Goal: Task Accomplishment & Management: Use online tool/utility

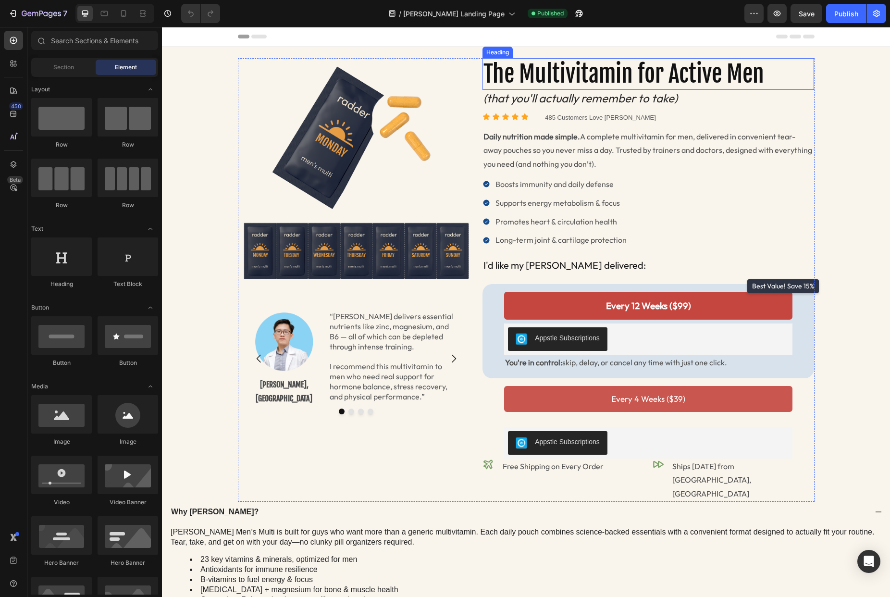
click at [580, 80] on h2 "The Multivitamin for Active Men" at bounding box center [648, 74] width 332 height 32
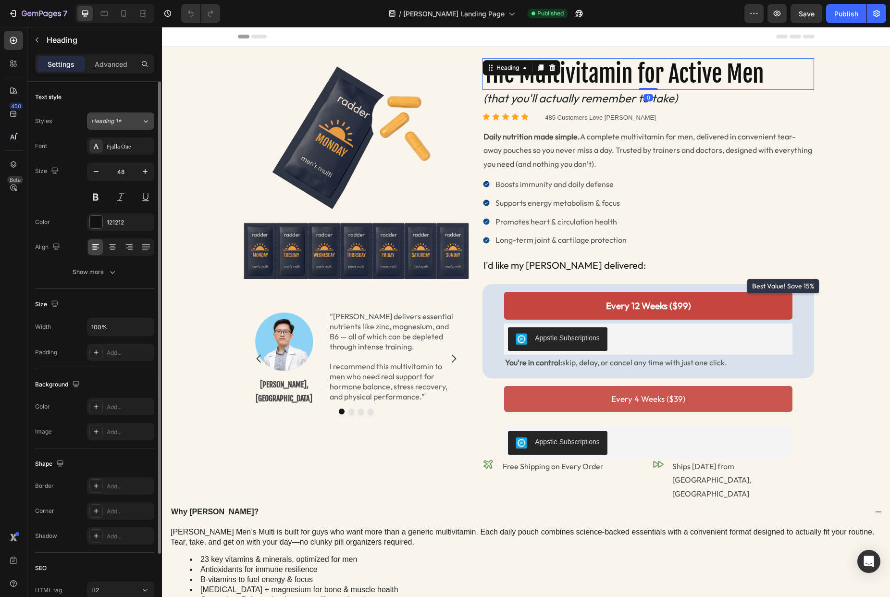
click at [142, 121] on icon at bounding box center [146, 121] width 8 height 10
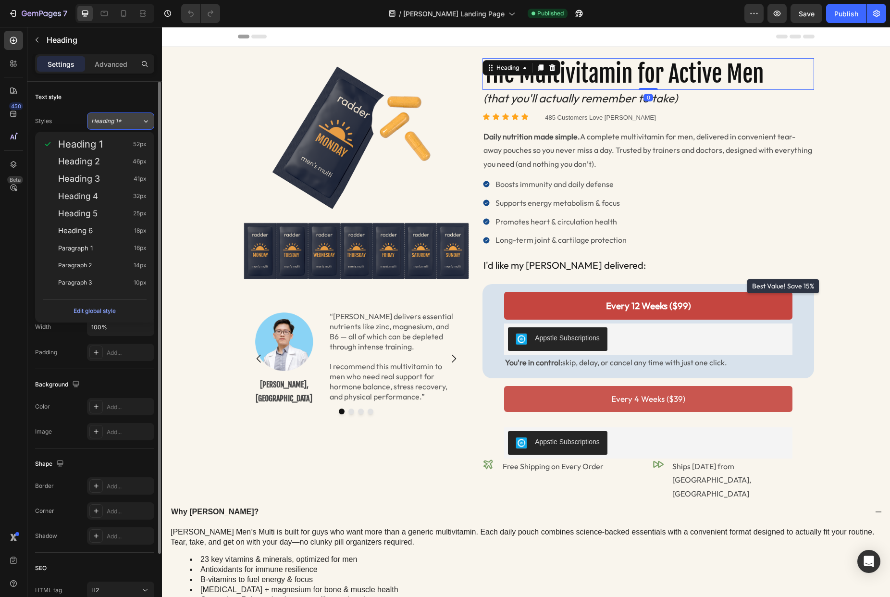
click at [143, 120] on icon at bounding box center [146, 121] width 8 height 10
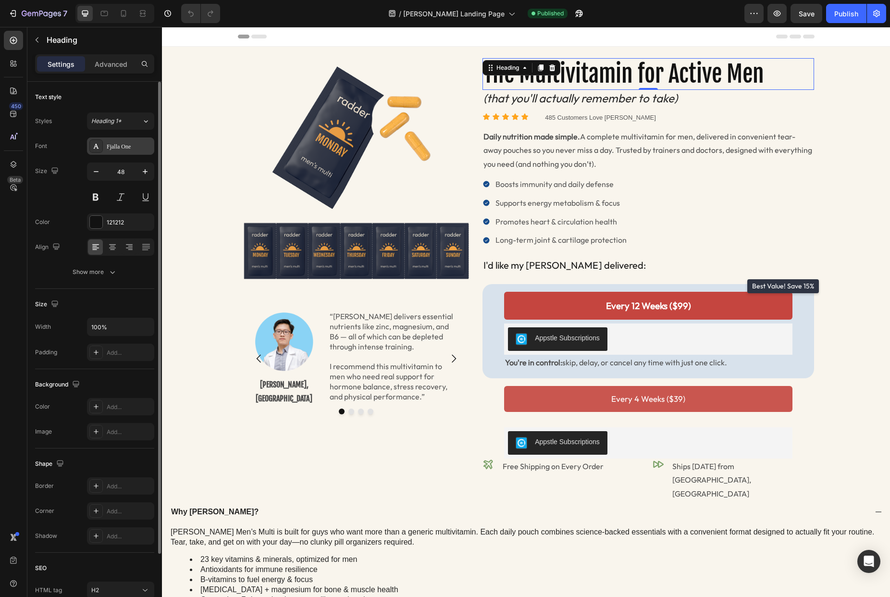
click at [146, 147] on div "Fjalla One" at bounding box center [129, 146] width 45 height 9
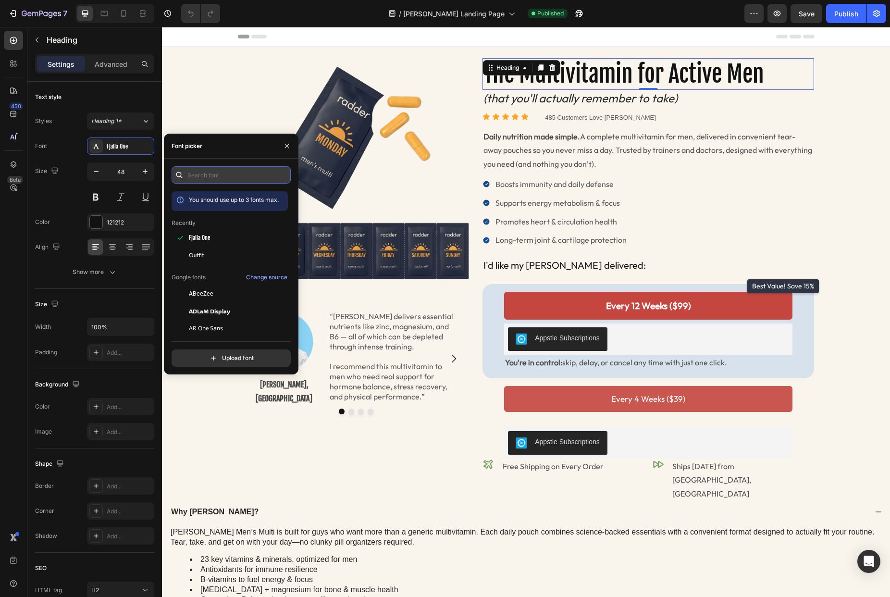
click at [216, 181] on input "text" at bounding box center [231, 174] width 119 height 17
type input "serif"
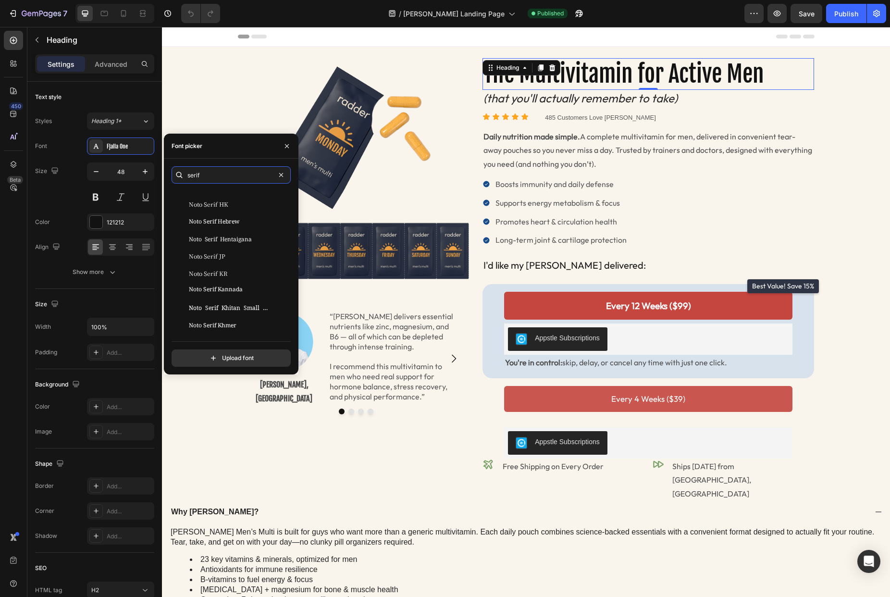
scroll to position [646, 0]
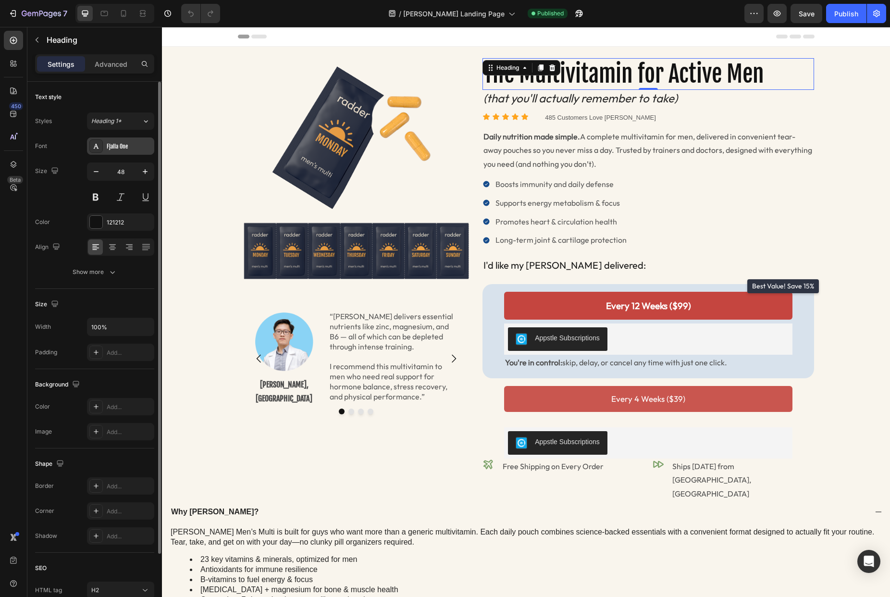
click at [118, 148] on div "Fjalla One" at bounding box center [129, 146] width 45 height 9
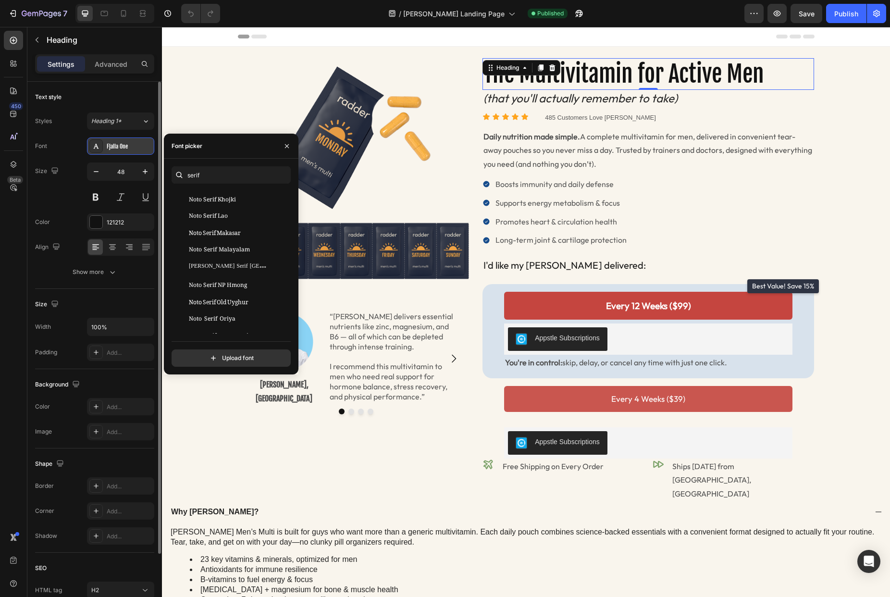
click at [113, 148] on div "Fjalla One" at bounding box center [129, 146] width 45 height 9
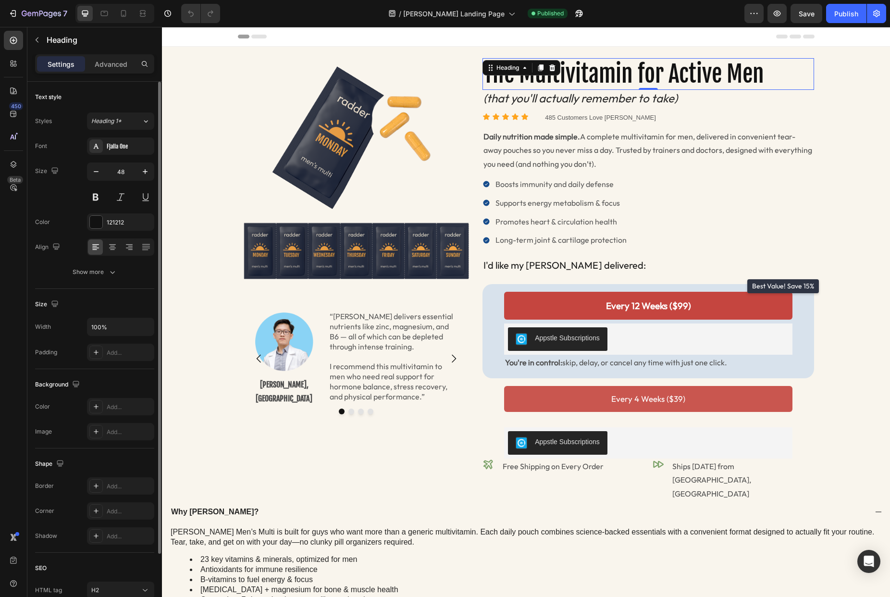
drag, startPoint x: 83, startPoint y: 146, endPoint x: 122, endPoint y: 145, distance: 38.4
click at [83, 146] on div "Font Fjalla One" at bounding box center [94, 145] width 119 height 17
click at [150, 144] on div "Fjalla One" at bounding box center [129, 146] width 45 height 9
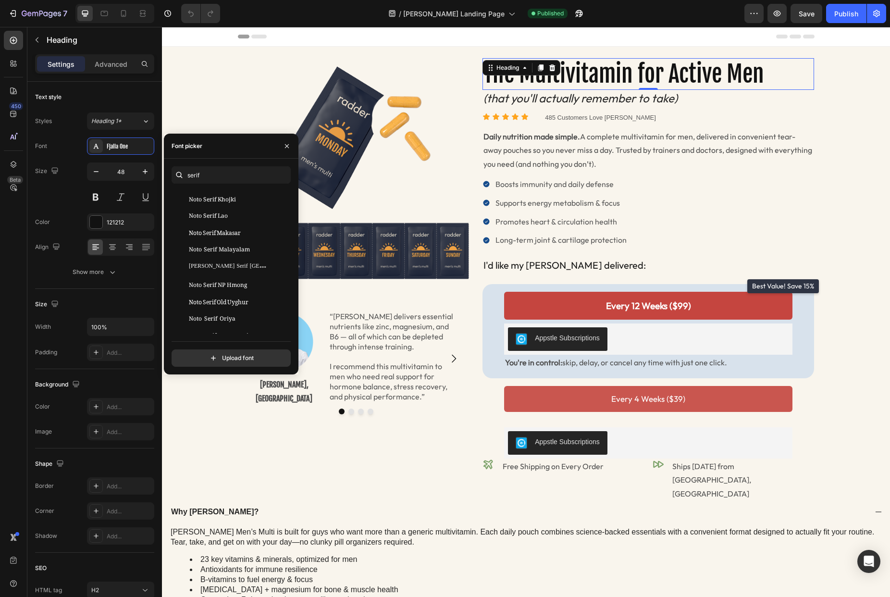
click at [213, 147] on div "Font picker" at bounding box center [231, 146] width 135 height 25
click at [287, 146] on icon "button" at bounding box center [287, 146] width 4 height 4
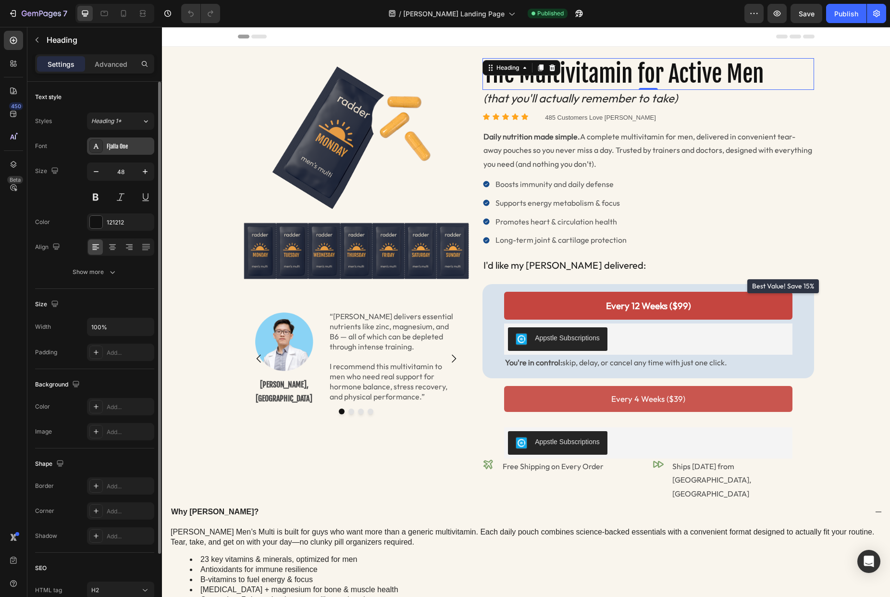
click at [150, 145] on div "Fjalla One" at bounding box center [129, 146] width 45 height 9
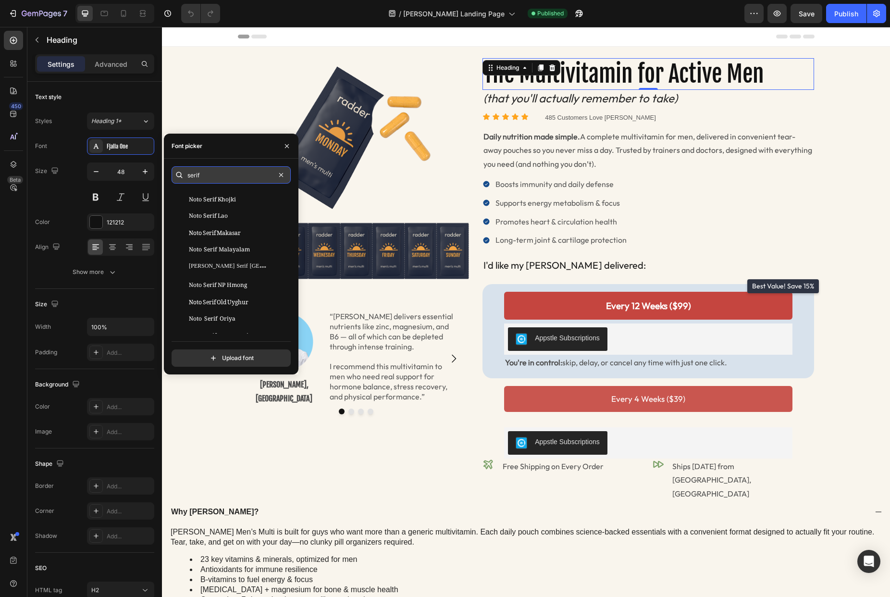
click at [211, 174] on input "serif" at bounding box center [231, 174] width 119 height 17
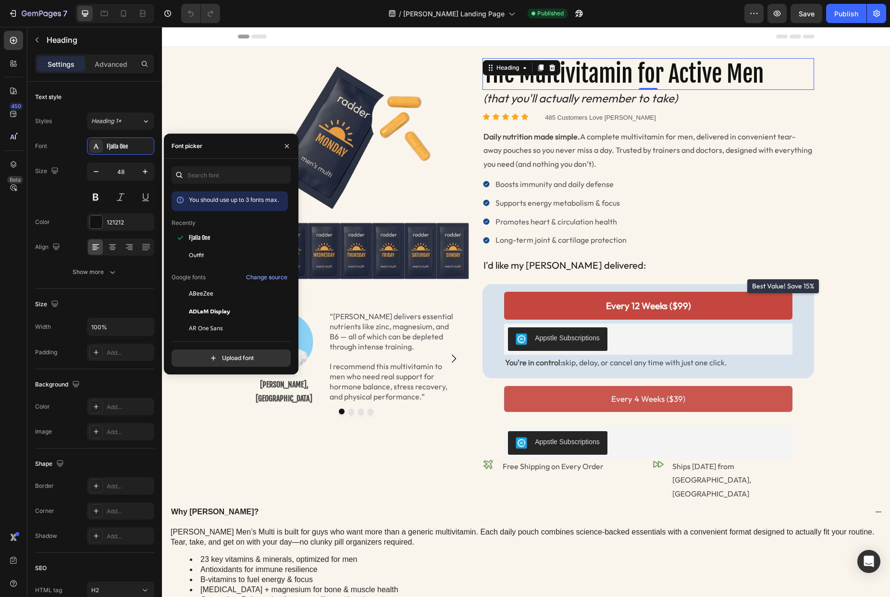
click at [236, 203] on div "You should use up to 3 fonts max." at bounding box center [234, 200] width 90 height 10
click at [690, 227] on div "Boosts immunity and daily defense Supports energy metabolism & focus Promotes h…" at bounding box center [648, 212] width 332 height 69
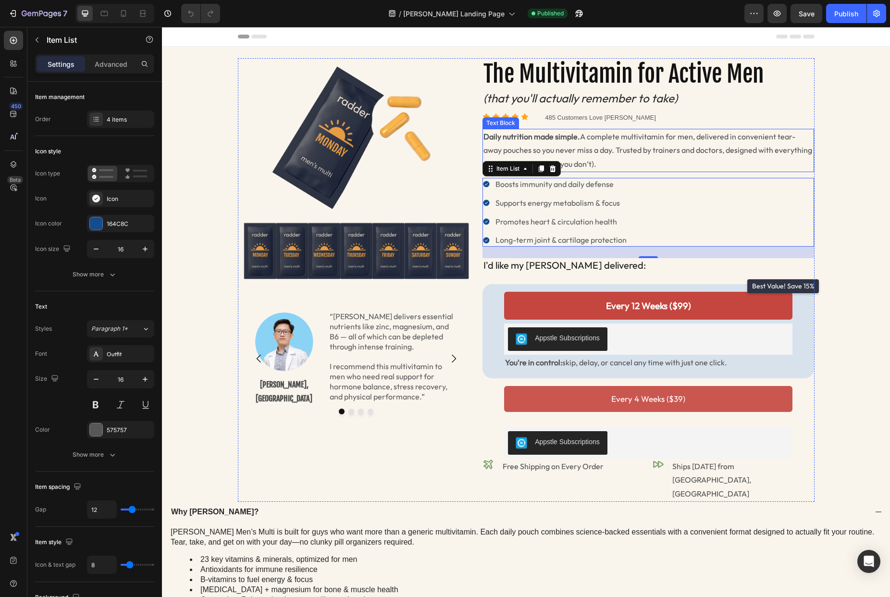
click at [612, 144] on p "Daily nutrition made simple. A complete multivitamin for men, delivered in conv…" at bounding box center [648, 150] width 330 height 41
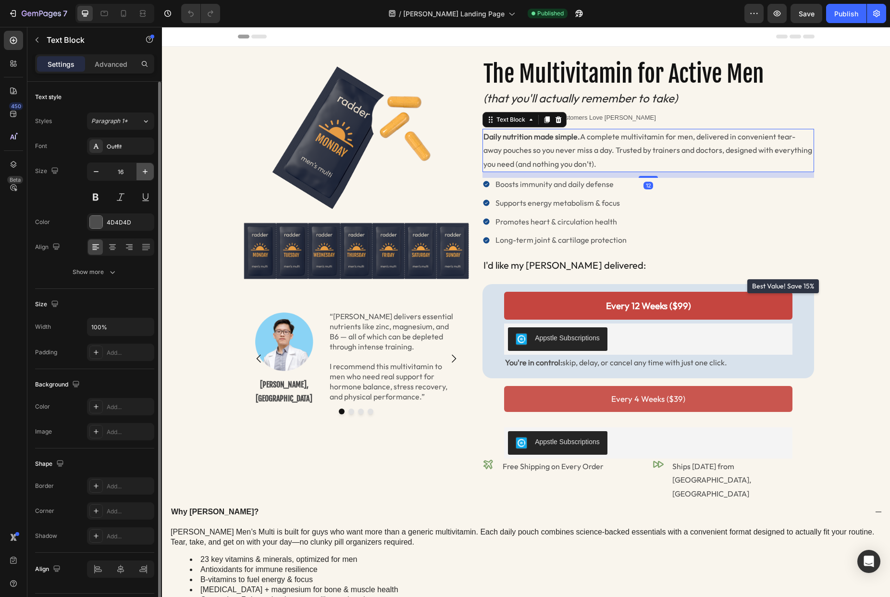
click at [139, 167] on button "button" at bounding box center [144, 171] width 17 height 17
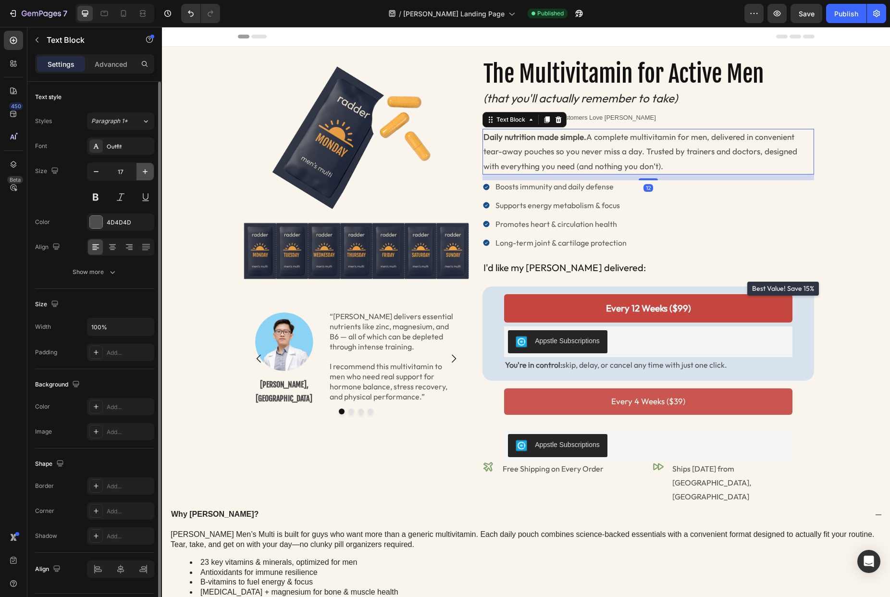
click at [142, 168] on icon "button" at bounding box center [145, 172] width 10 height 10
type input "18"
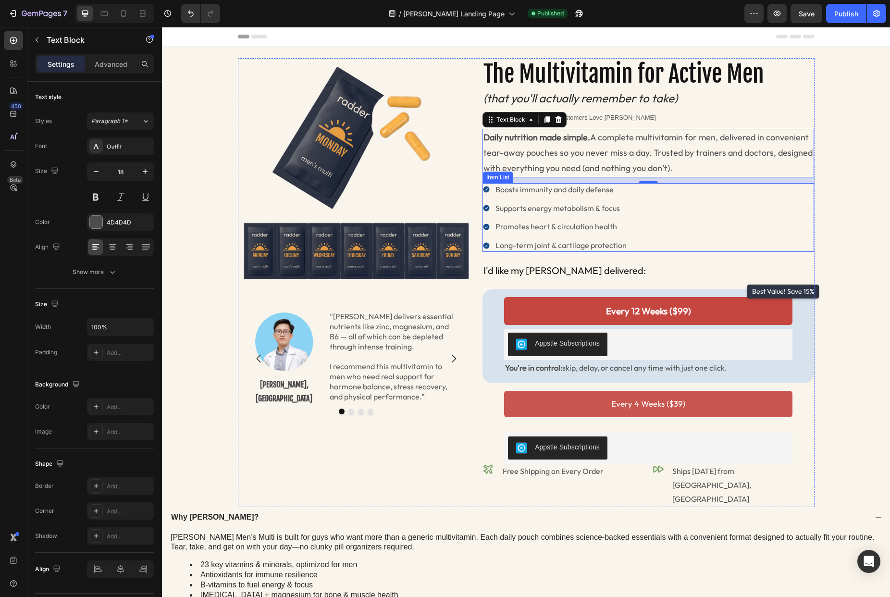
click at [656, 208] on div "Boosts immunity and daily defense Supports energy metabolism & focus Promotes h…" at bounding box center [648, 217] width 332 height 69
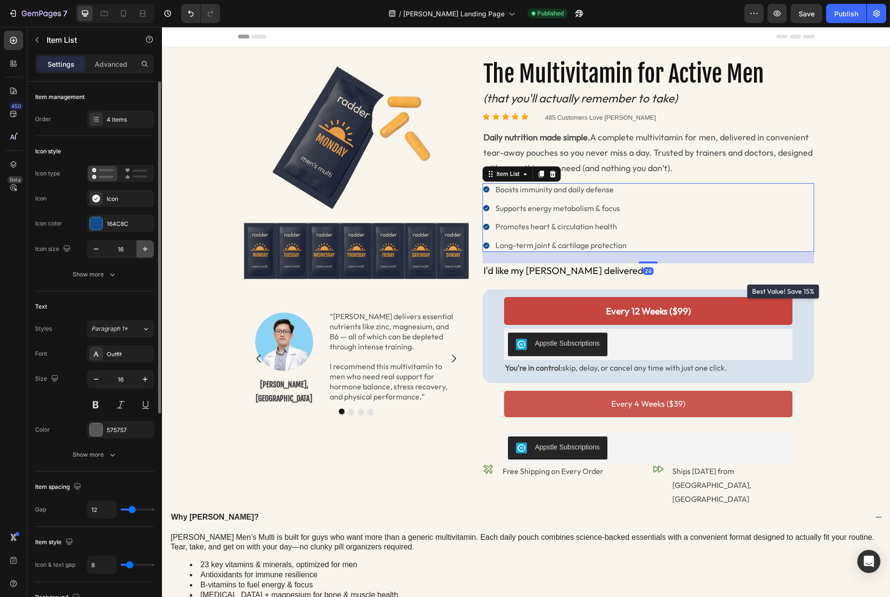
click at [143, 248] on icon "button" at bounding box center [145, 249] width 10 height 10
type input "18"
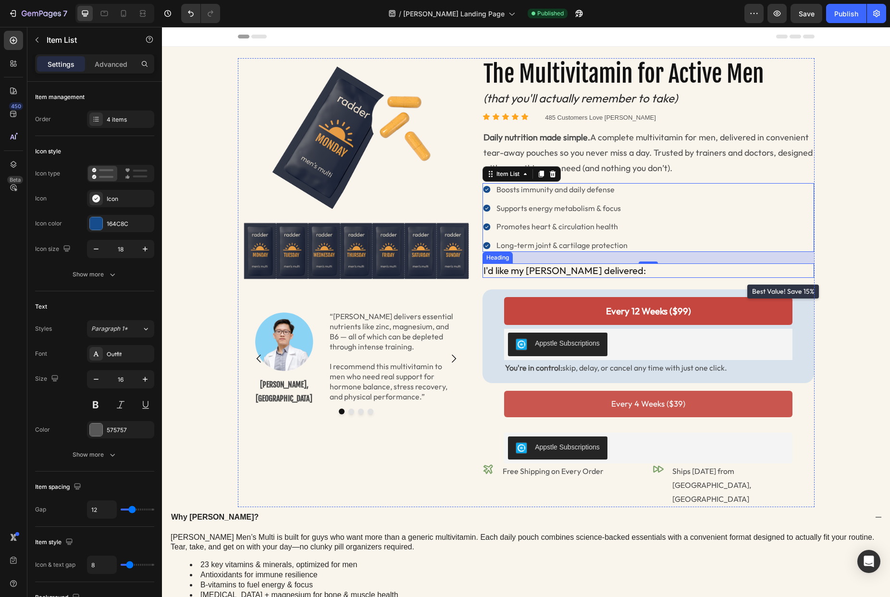
click at [592, 269] on h2 "I'd like my [PERSON_NAME] delivered:" at bounding box center [648, 270] width 332 height 14
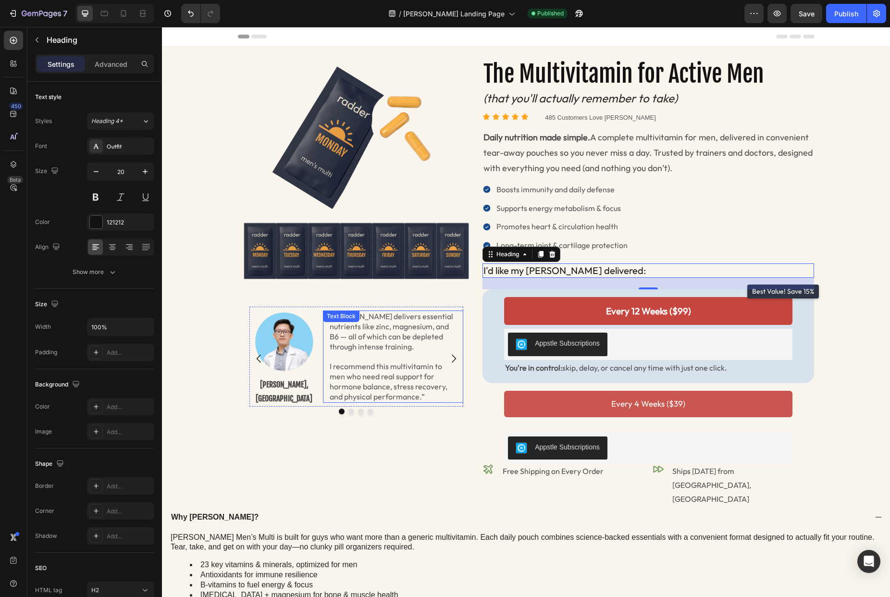
click at [388, 369] on p "I recommend this multivitamin to men who need real support for hormone balance,…" at bounding box center [393, 381] width 127 height 40
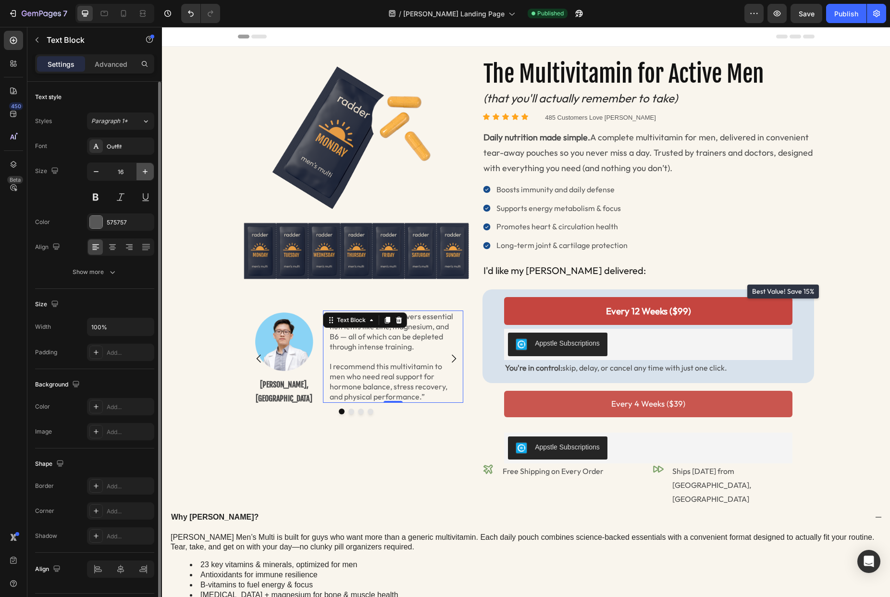
click at [144, 172] on icon "button" at bounding box center [145, 172] width 10 height 10
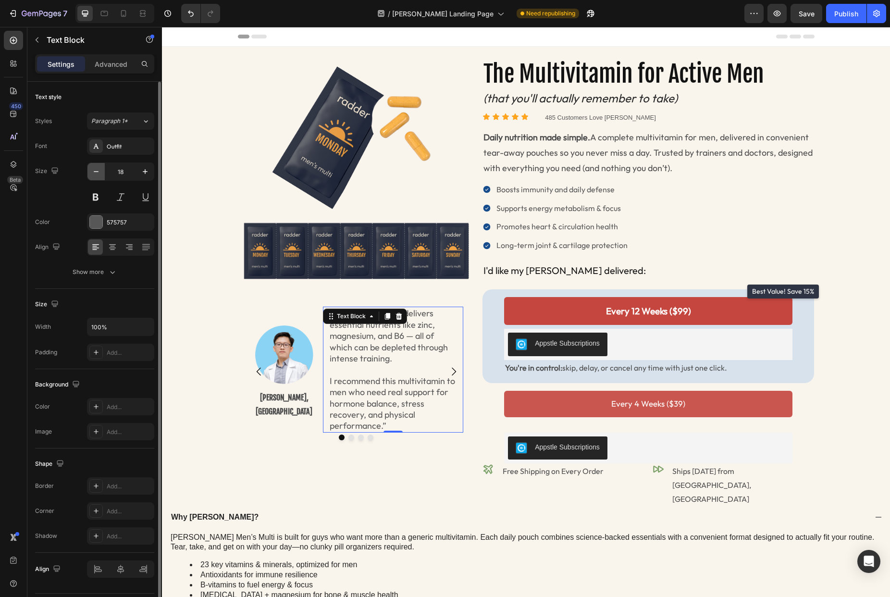
click at [98, 173] on icon "button" at bounding box center [96, 172] width 10 height 10
drag, startPoint x: 98, startPoint y: 173, endPoint x: 130, endPoint y: 271, distance: 102.7
click at [98, 173] on icon "button" at bounding box center [96, 172] width 10 height 10
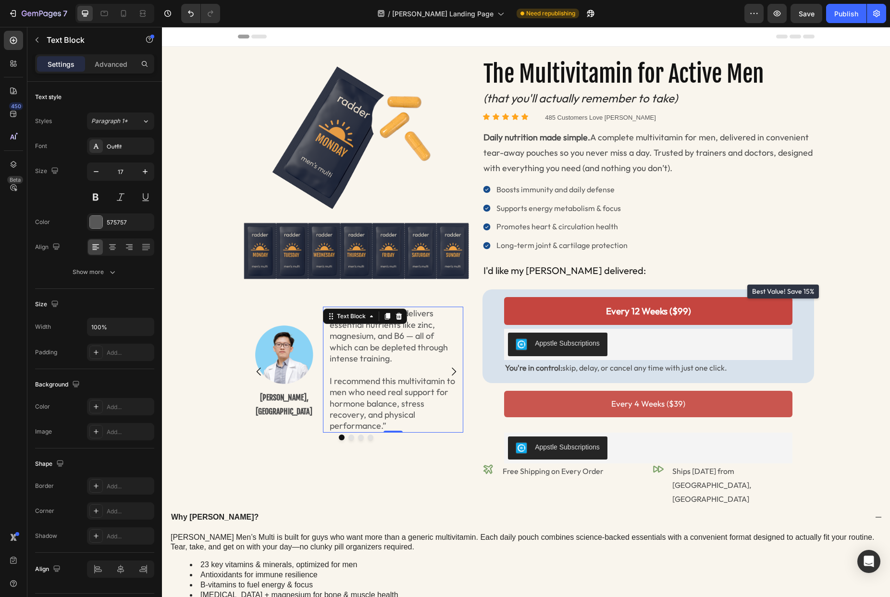
type input "16"
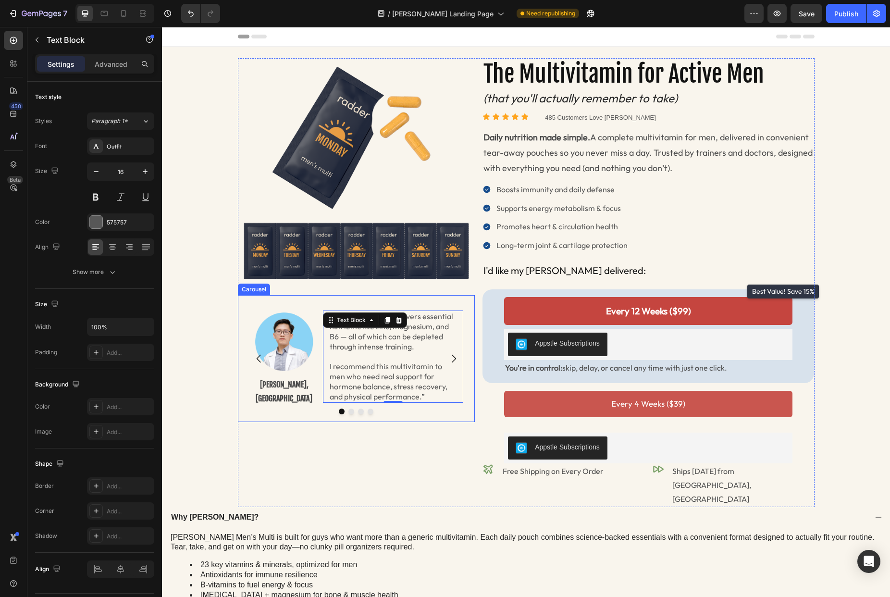
click at [450, 364] on icon "Carousel Next Arrow" at bounding box center [454, 359] width 12 height 12
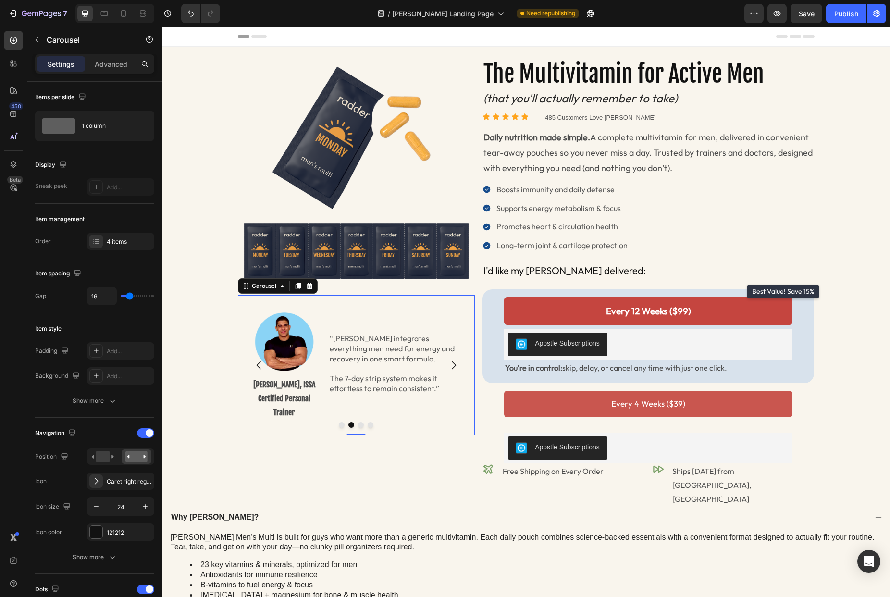
click at [455, 366] on icon "Carousel Next Arrow" at bounding box center [454, 365] width 12 height 12
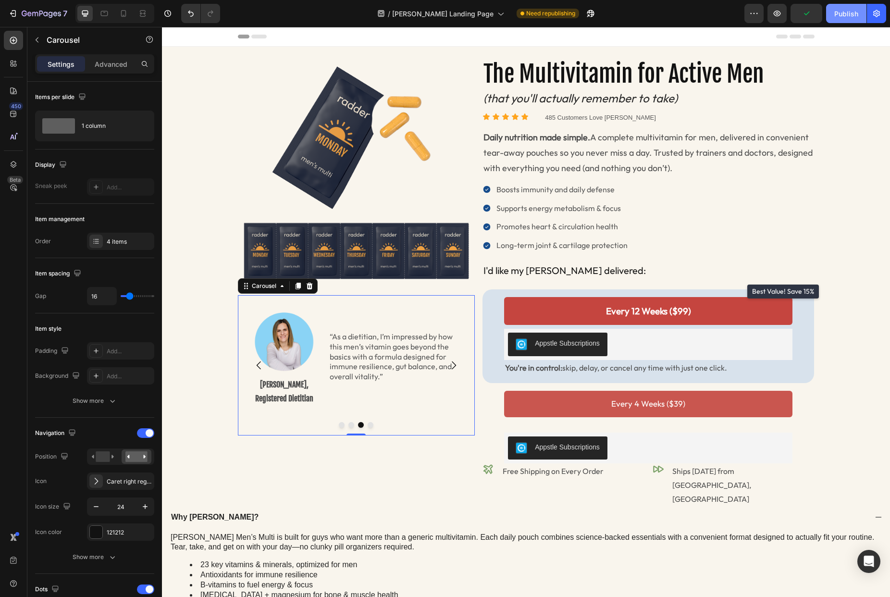
drag, startPoint x: 837, startPoint y: 15, endPoint x: 216, endPoint y: 20, distance: 621.6
click at [837, 15] on div "Publish" at bounding box center [846, 14] width 24 height 10
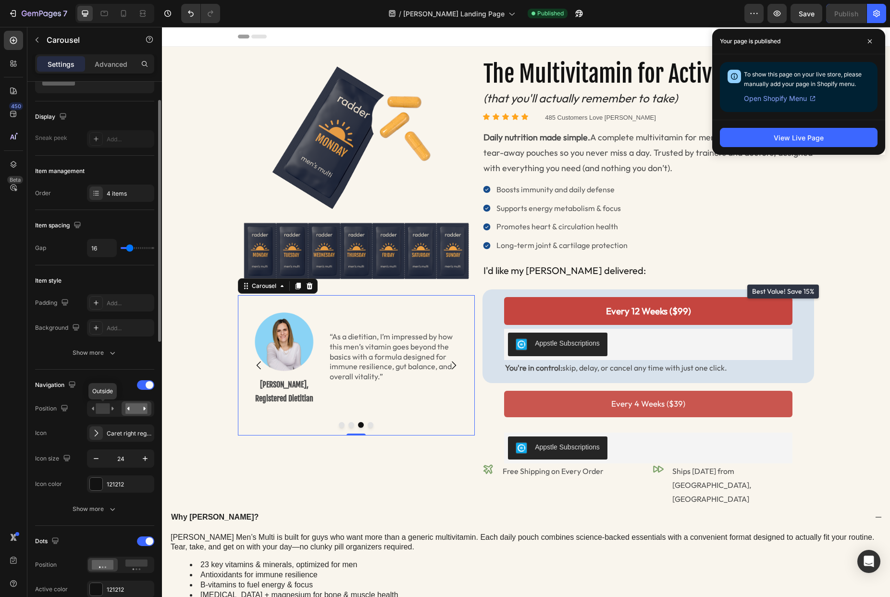
scroll to position [46, 0]
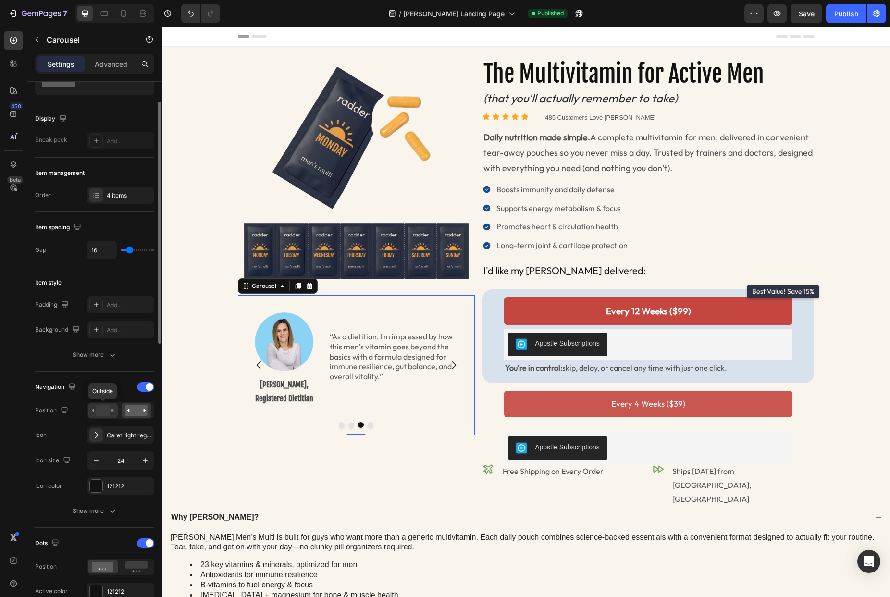
click at [98, 414] on rect at bounding box center [103, 410] width 14 height 11
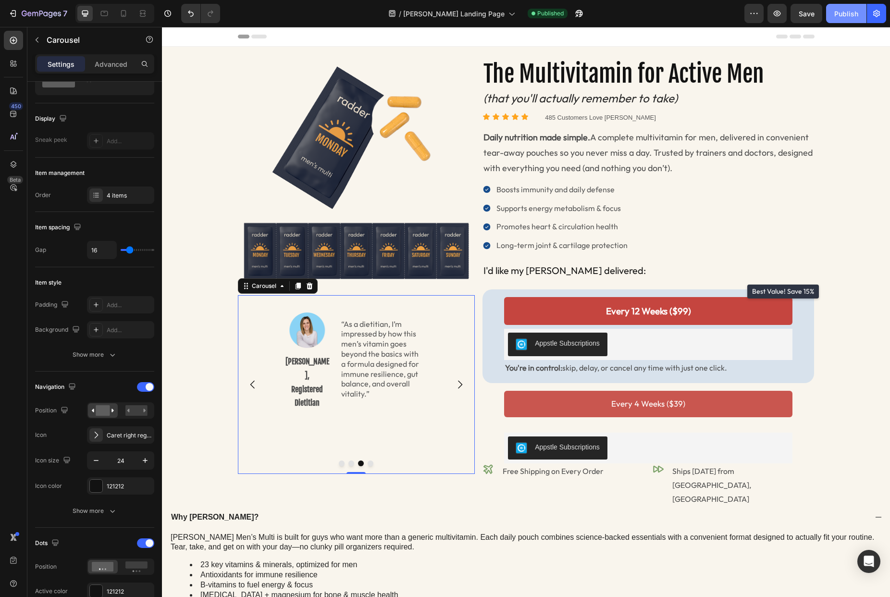
click at [840, 18] on div "Publish" at bounding box center [846, 14] width 24 height 10
click at [128, 67] on div "Advanced" at bounding box center [111, 63] width 48 height 15
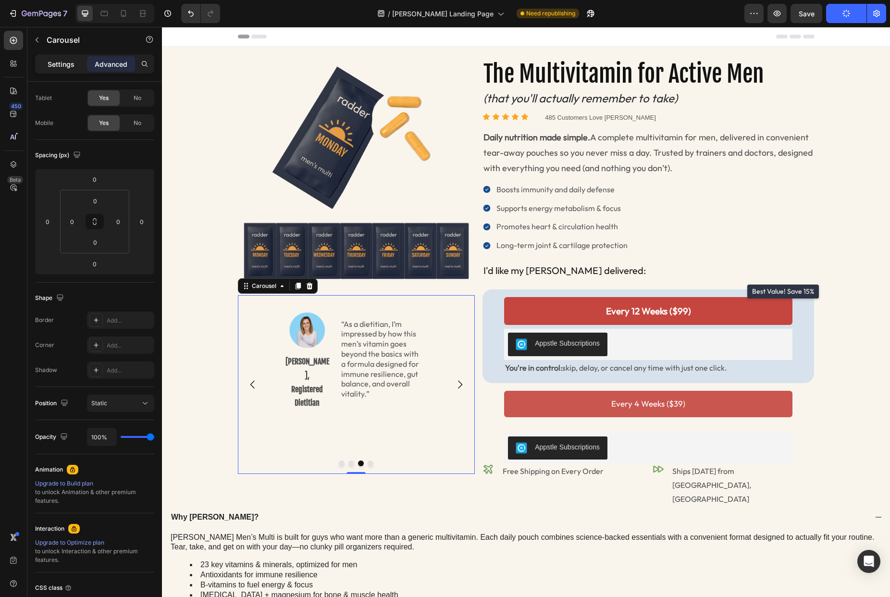
click at [76, 59] on div "Settings" at bounding box center [61, 63] width 48 height 15
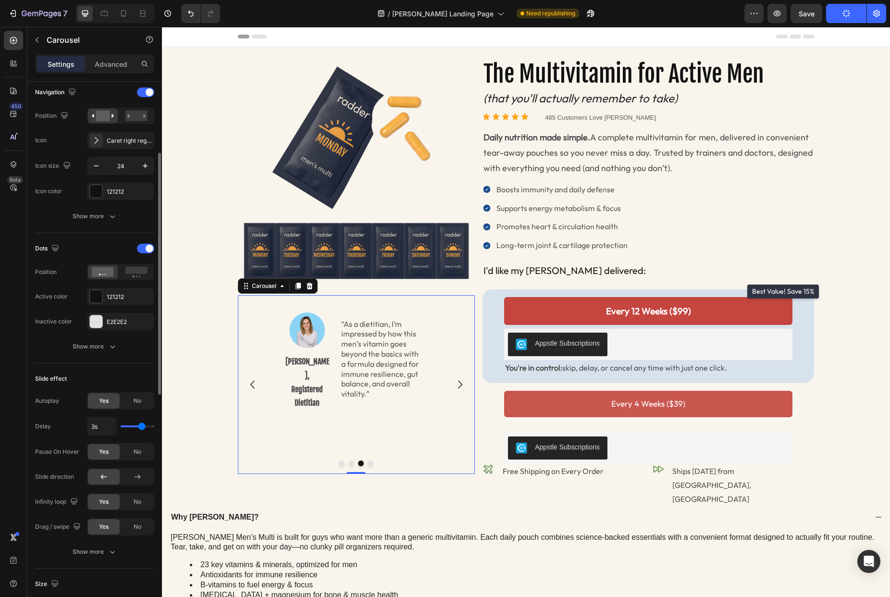
scroll to position [346, 0]
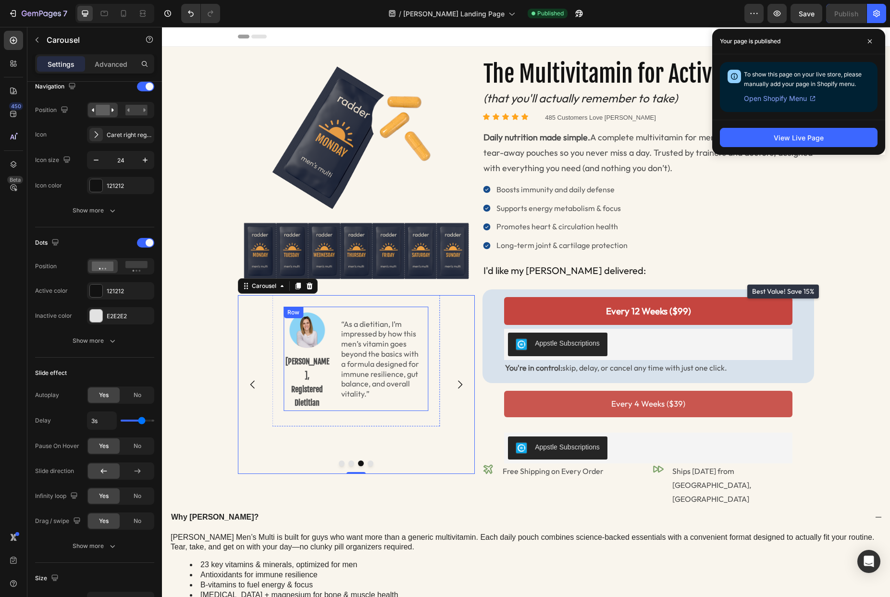
click at [333, 345] on div "Image [PERSON_NAME], Registered Dietitian Text Block “As a dietitian, I’m impre…" at bounding box center [355, 358] width 145 height 104
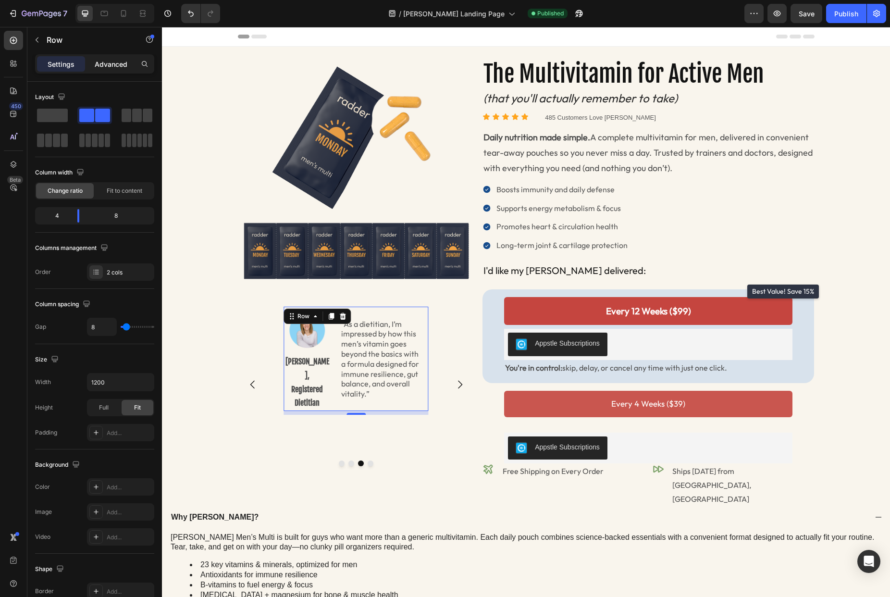
click at [109, 64] on p "Advanced" at bounding box center [111, 64] width 33 height 10
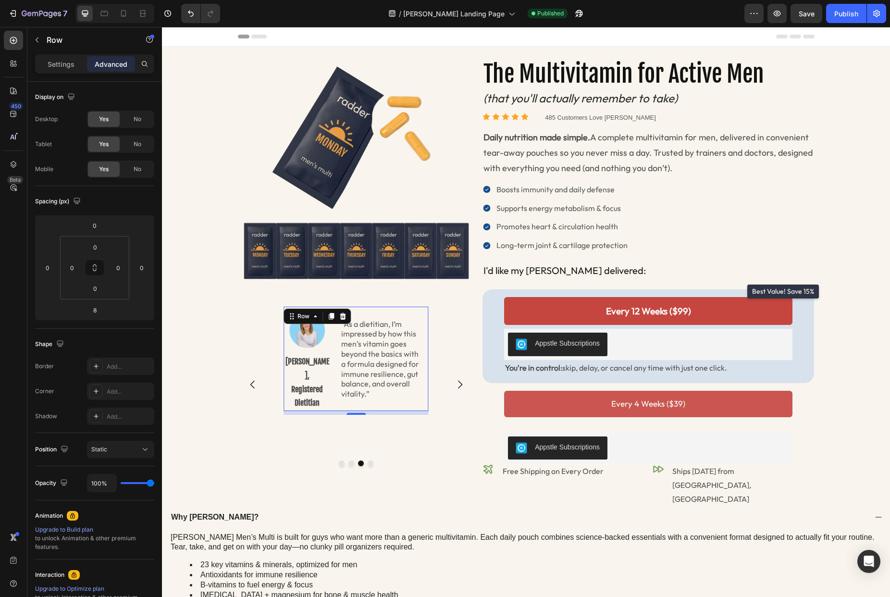
click at [331, 359] on div "Image [PERSON_NAME], Registered Dietitian Text Block “As a dietitian, I’m impre…" at bounding box center [355, 358] width 145 height 104
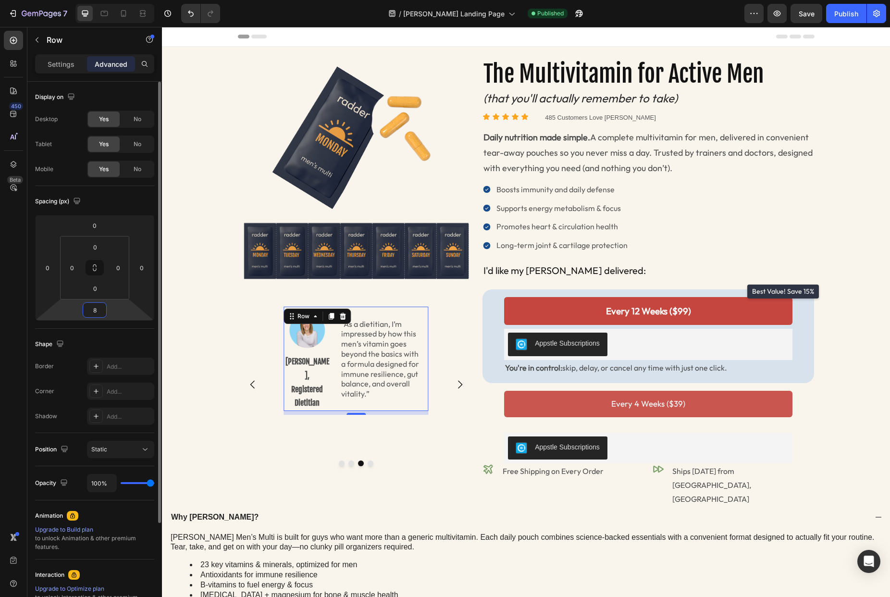
click at [98, 315] on input "8" at bounding box center [94, 310] width 19 height 14
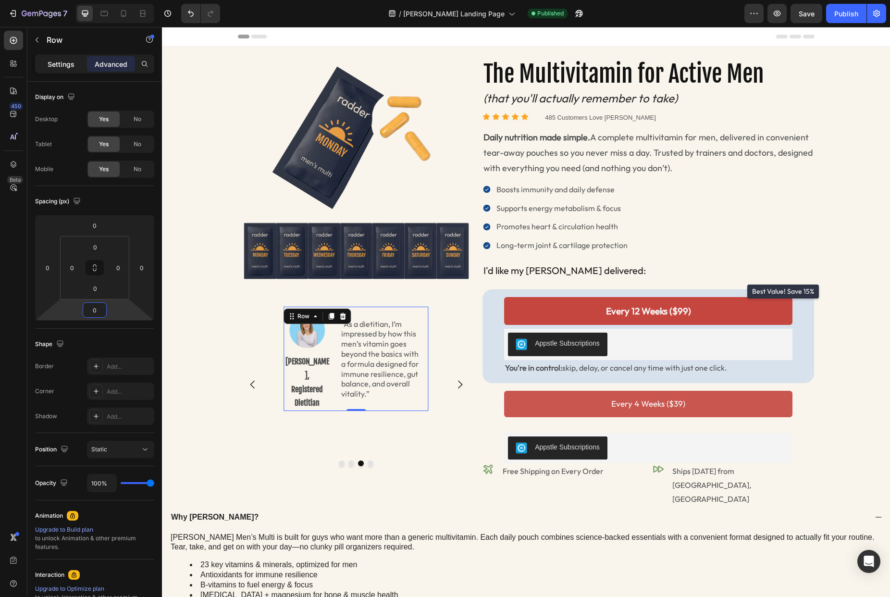
type input "0"
click at [72, 65] on p "Settings" at bounding box center [61, 64] width 27 height 10
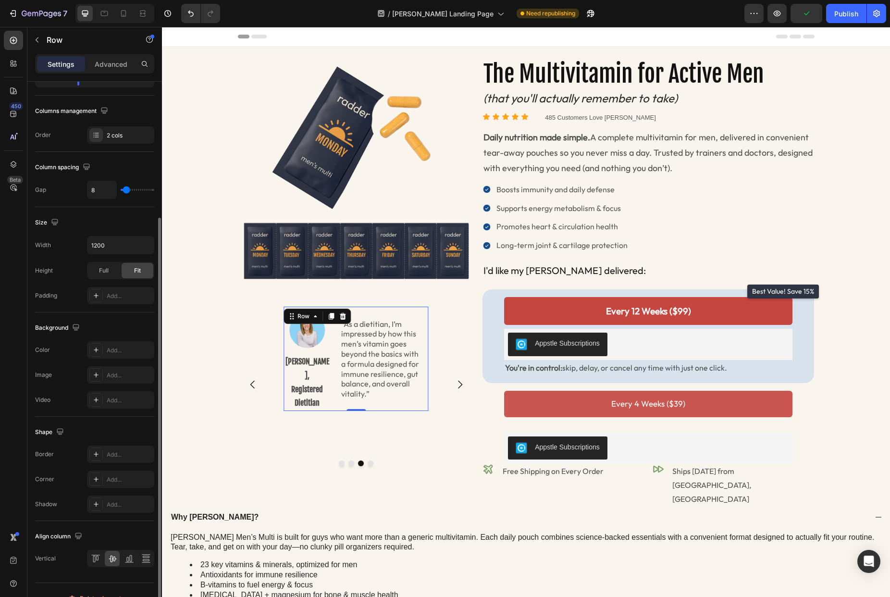
scroll to position [153, 0]
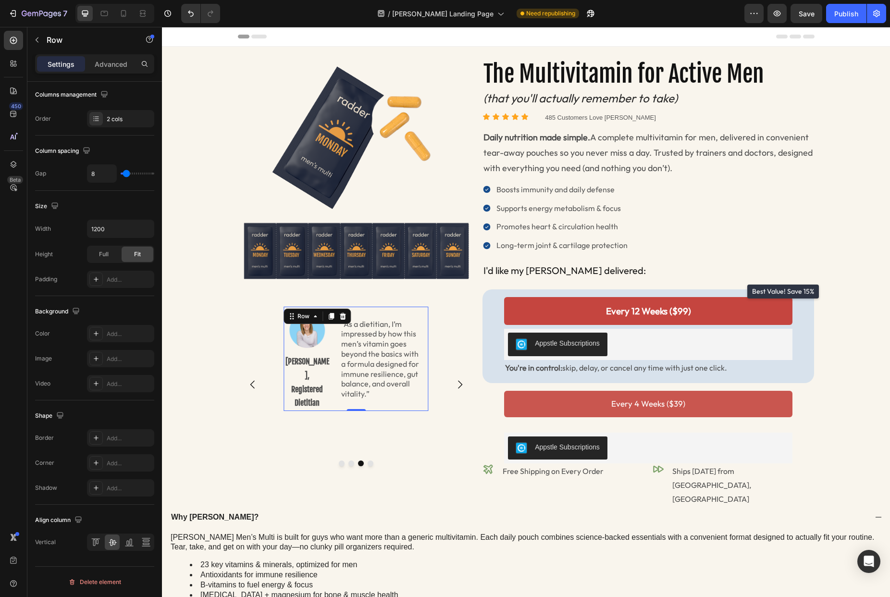
click at [333, 342] on div "Image [PERSON_NAME], Registered Dietitian Text Block “As a dietitian, I’m impre…" at bounding box center [355, 358] width 145 height 104
click at [457, 379] on icon "Carousel Next Arrow" at bounding box center [460, 385] width 12 height 12
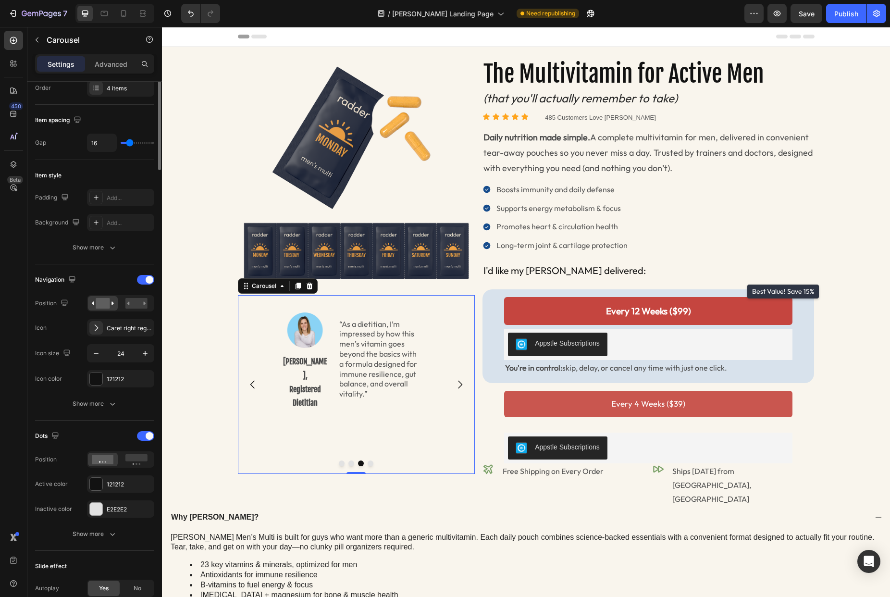
scroll to position [0, 0]
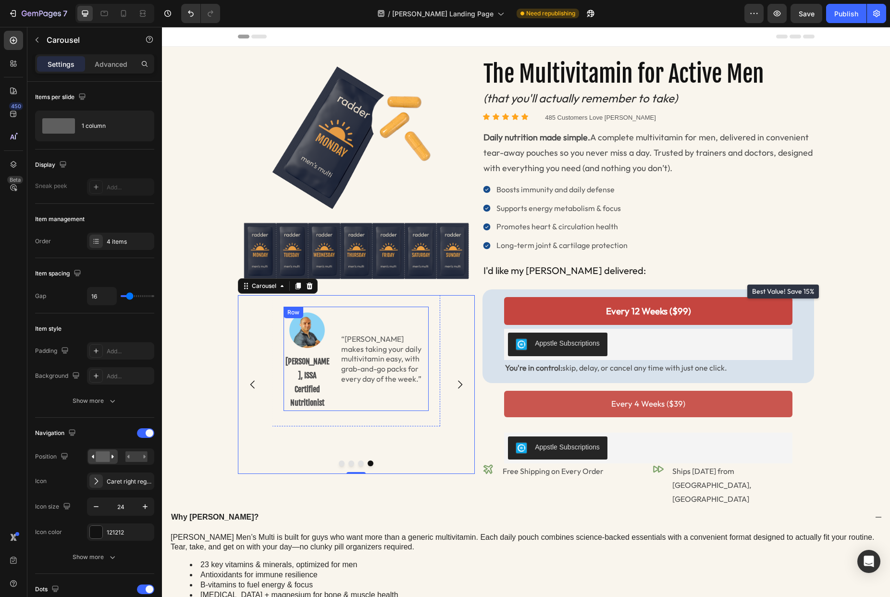
click at [406, 399] on div "“[PERSON_NAME] makes taking your daily multivitamin easy, with grab-and-go pack…" at bounding box center [381, 358] width 94 height 104
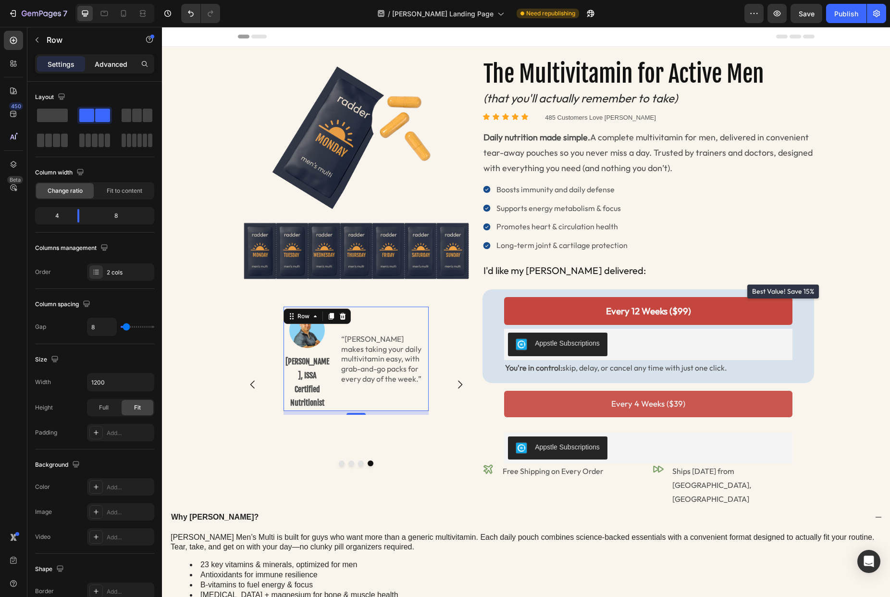
click at [105, 62] on p "Advanced" at bounding box center [111, 64] width 33 height 10
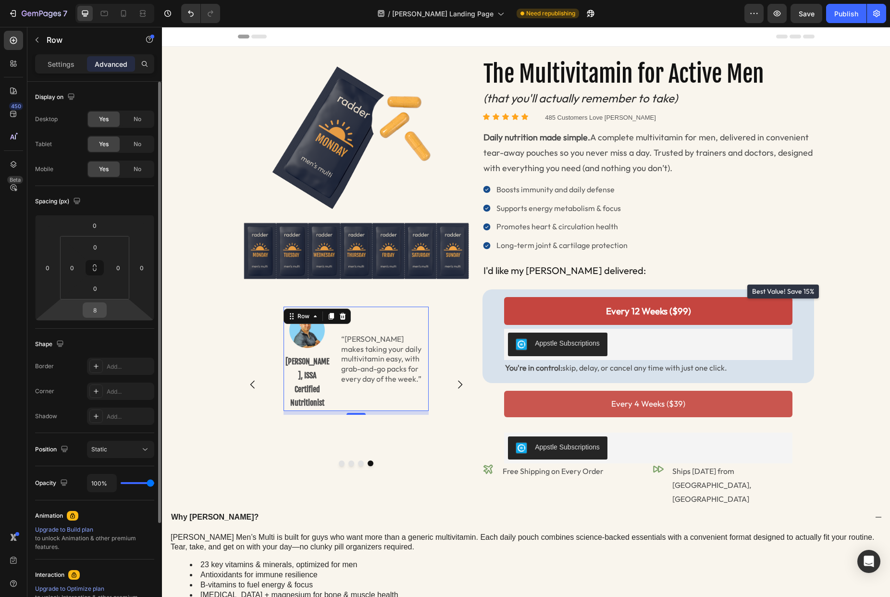
click at [98, 310] on input "8" at bounding box center [94, 310] width 19 height 14
type input "0"
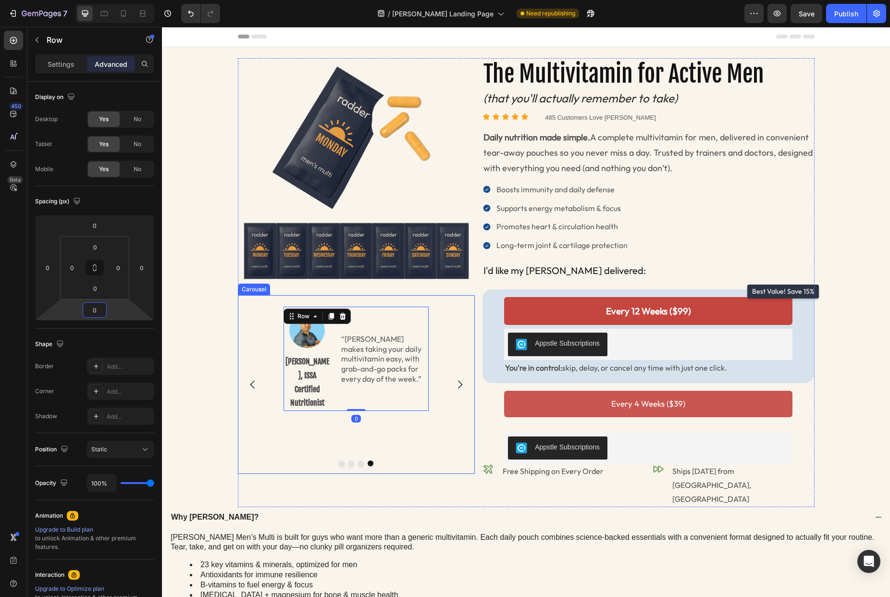
click at [456, 379] on icon "Carousel Next Arrow" at bounding box center [460, 385] width 12 height 12
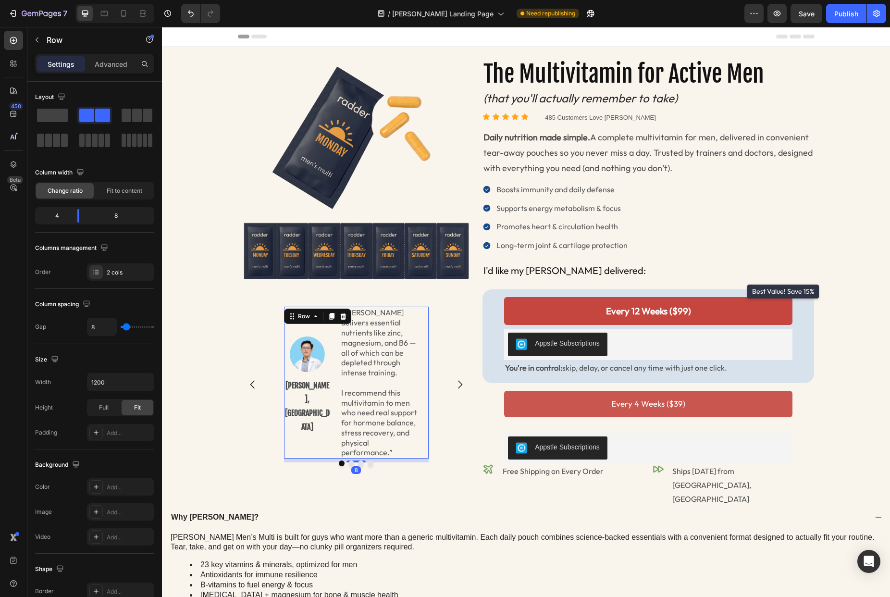
click at [323, 429] on div "Image [PERSON_NAME], MD Text Block" at bounding box center [307, 382] width 47 height 152
click at [105, 58] on div "Advanced" at bounding box center [111, 63] width 48 height 15
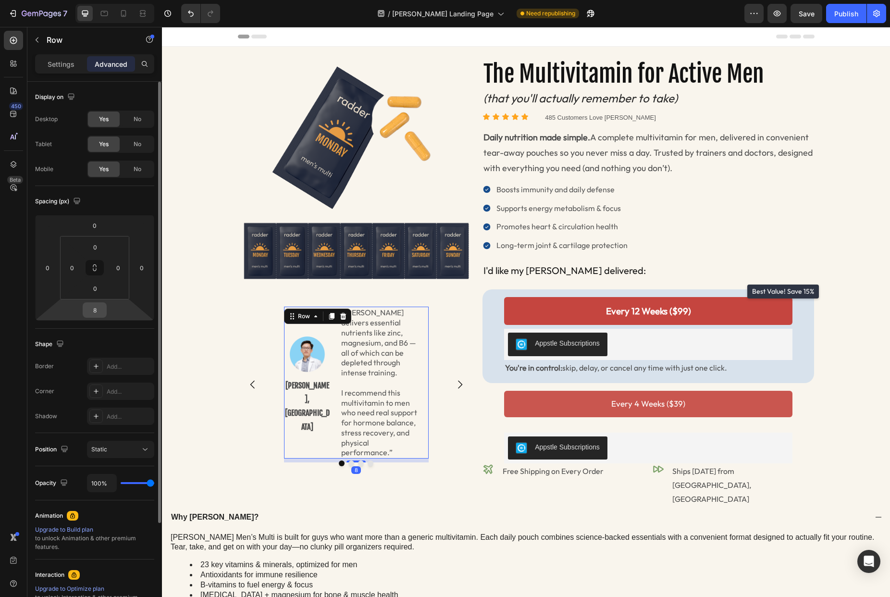
click at [103, 307] on input "8" at bounding box center [94, 310] width 19 height 14
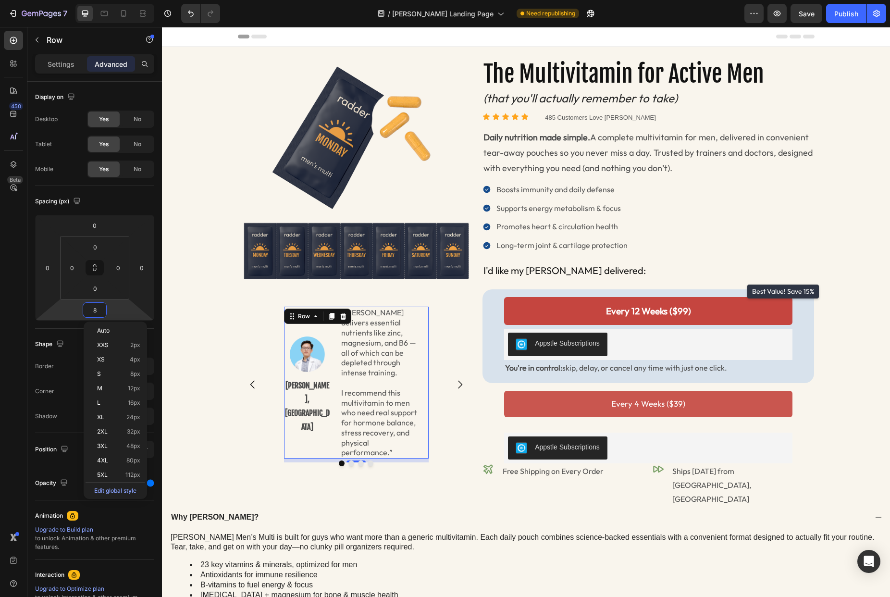
type input "0"
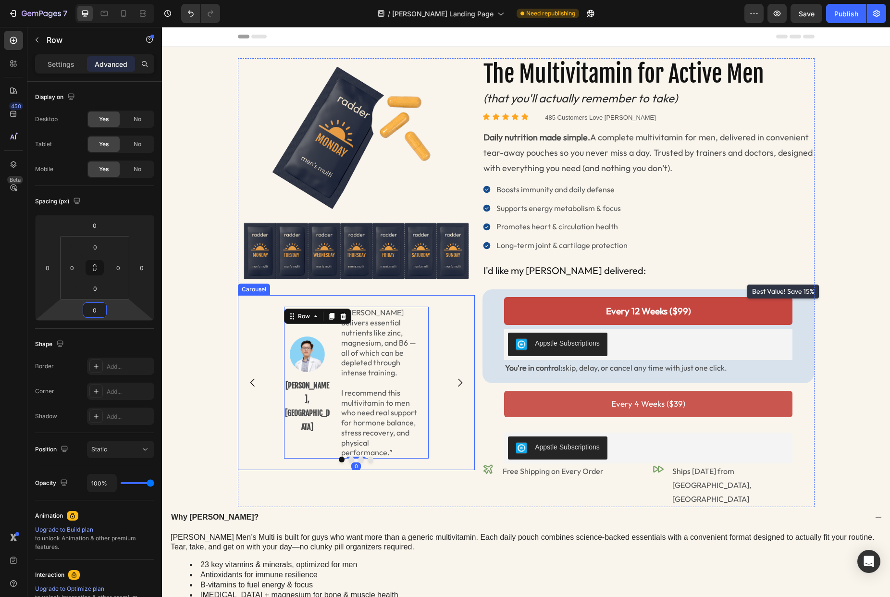
click at [455, 377] on icon "Carousel Next Arrow" at bounding box center [460, 383] width 12 height 12
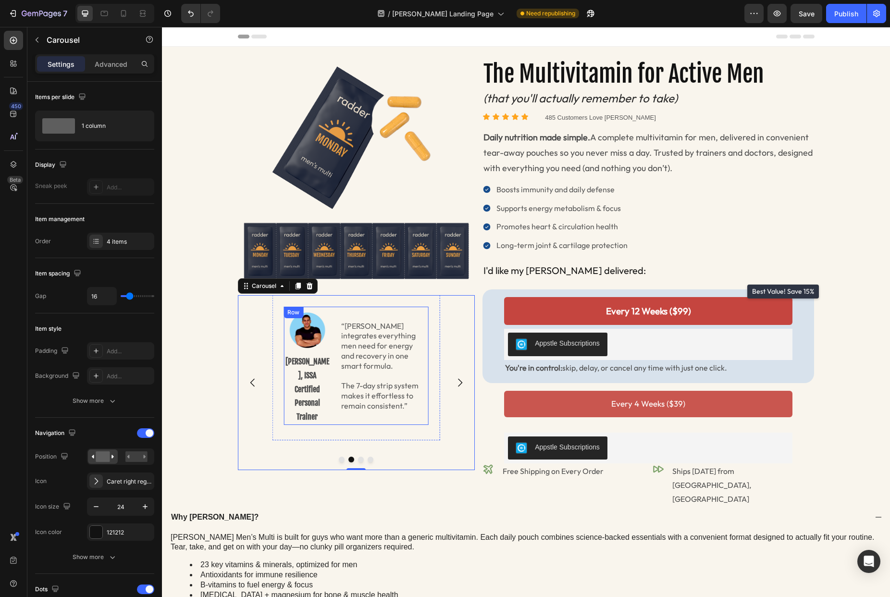
click at [335, 409] on div "“[PERSON_NAME] integrates everything men need for energy and recovery in one sm…" at bounding box center [381, 365] width 94 height 118
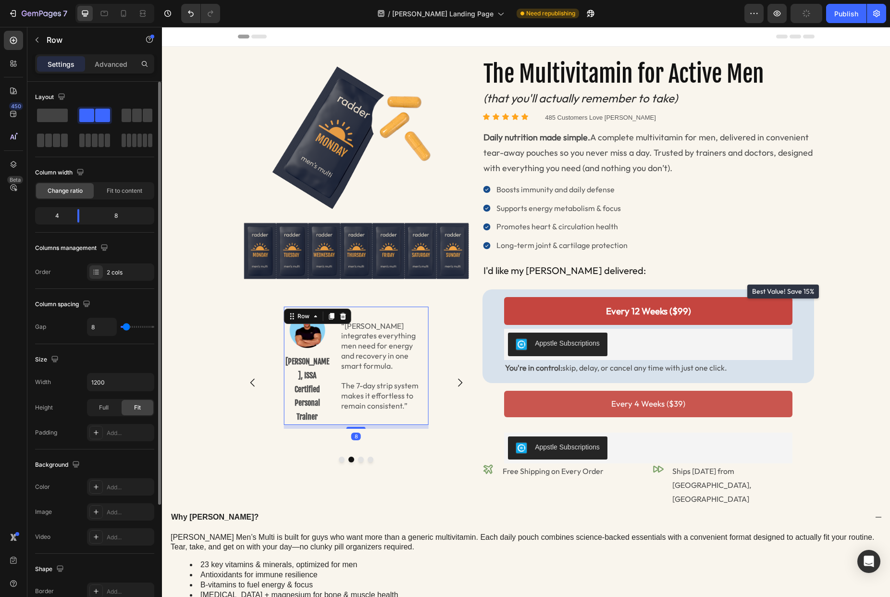
drag, startPoint x: 110, startPoint y: 61, endPoint x: 105, endPoint y: 82, distance: 21.8
click at [110, 61] on p "Advanced" at bounding box center [111, 64] width 33 height 10
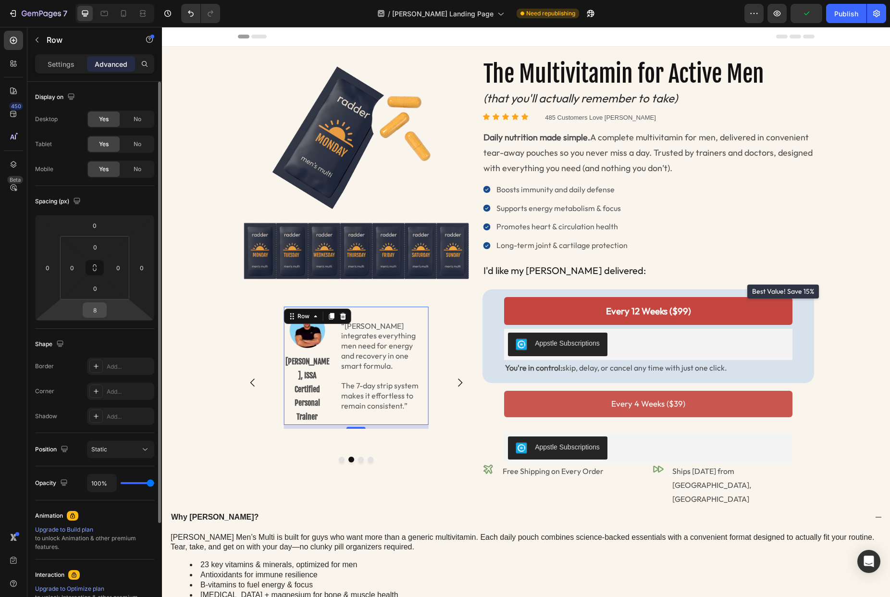
click at [102, 310] on div "8" at bounding box center [95, 309] width 24 height 15
drag, startPoint x: 98, startPoint y: 310, endPoint x: 82, endPoint y: 307, distance: 16.5
click at [83, 307] on div "8" at bounding box center [95, 309] width 24 height 15
click at [88, 310] on input "08" at bounding box center [94, 310] width 19 height 14
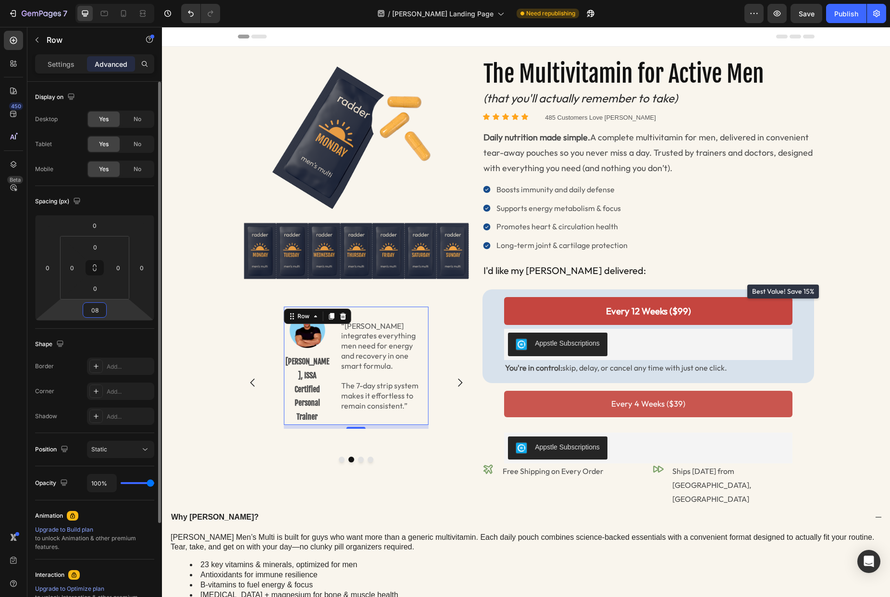
type input "0"
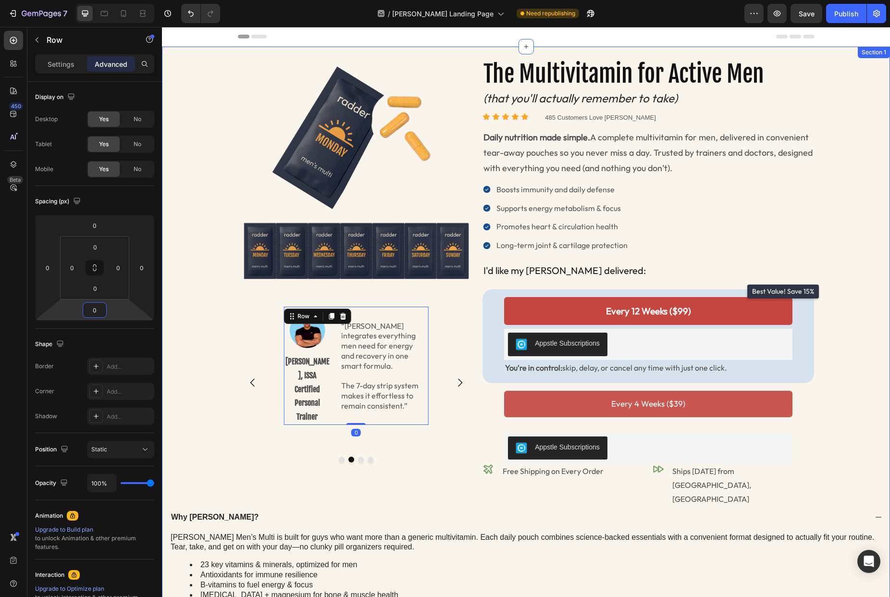
click at [211, 389] on div "Image Image [PERSON_NAME], MD Text Block “[PERSON_NAME] delivers essential nutr…" at bounding box center [525, 369] width 713 height 622
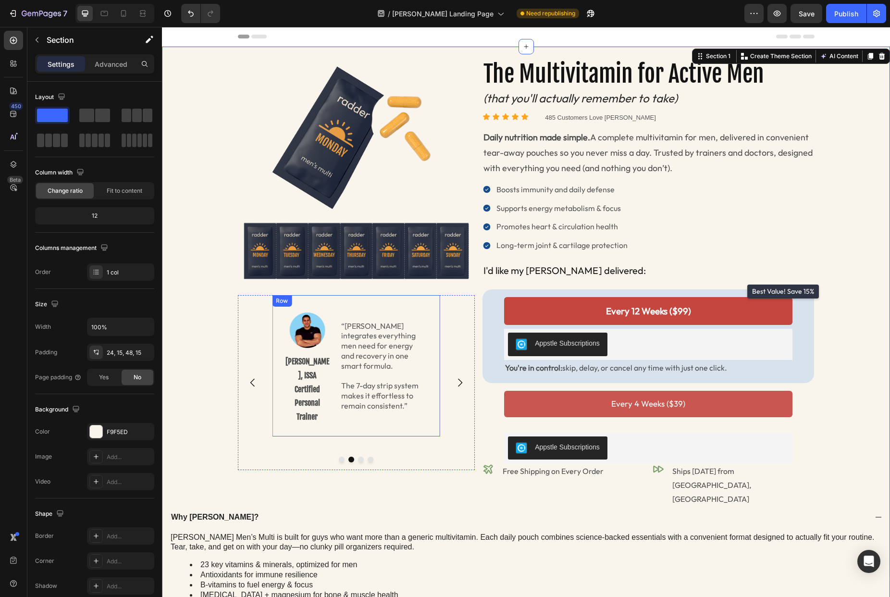
click at [281, 386] on div "Image [PERSON_NAME], ISSA Certified Personal Trainer Text Block “[PERSON_NAME] …" at bounding box center [356, 365] width 168 height 141
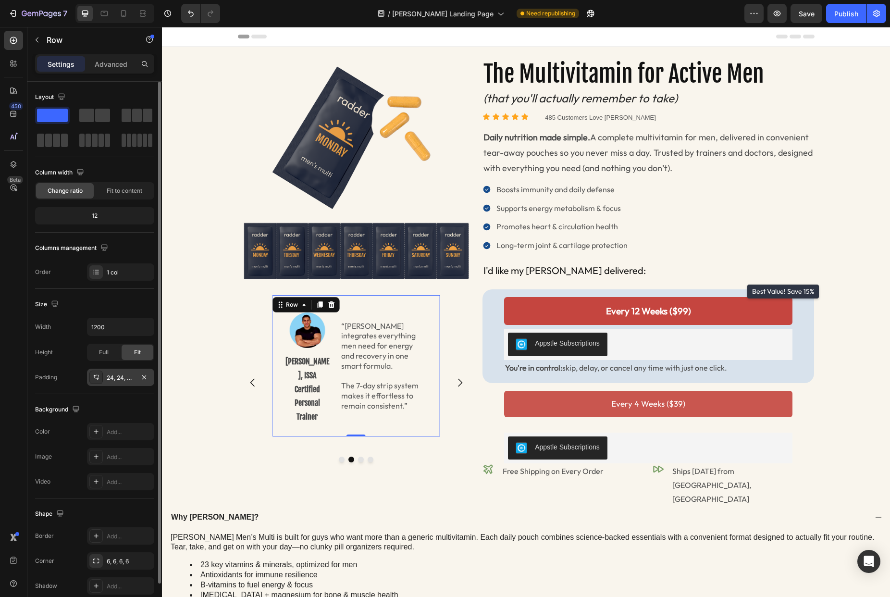
click at [131, 379] on div "24, 24, 24, 24" at bounding box center [121, 377] width 28 height 9
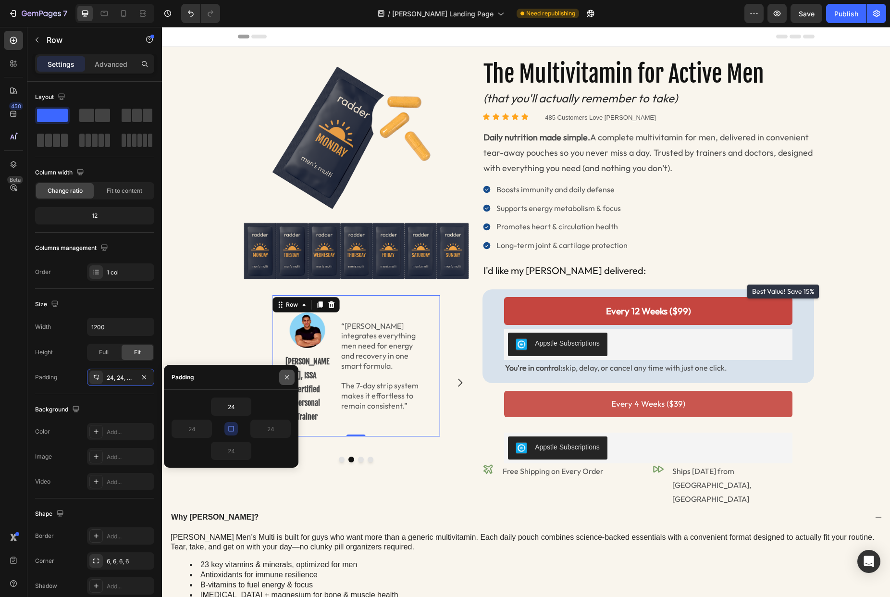
click at [287, 377] on icon "button" at bounding box center [287, 377] width 8 height 8
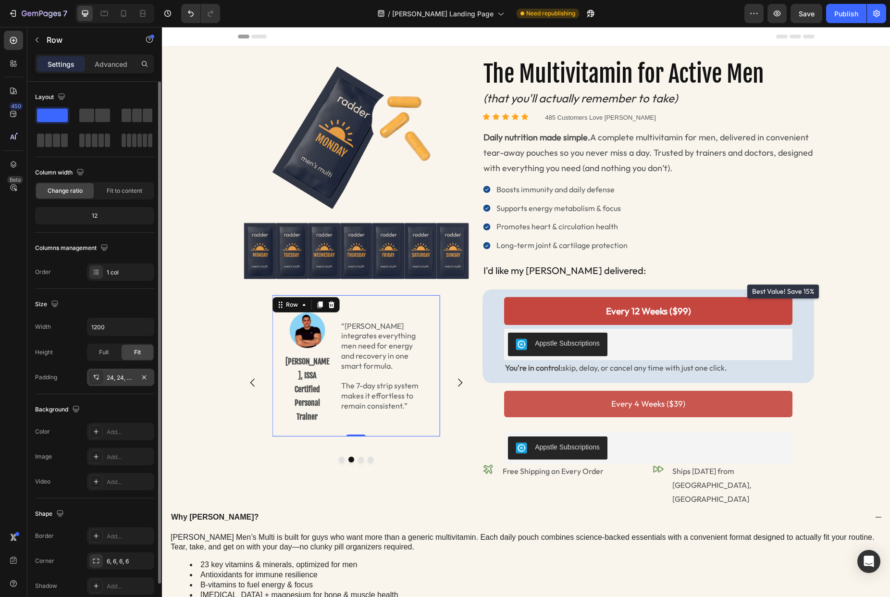
click at [134, 374] on div "24, 24, 24, 24" at bounding box center [121, 377] width 28 height 9
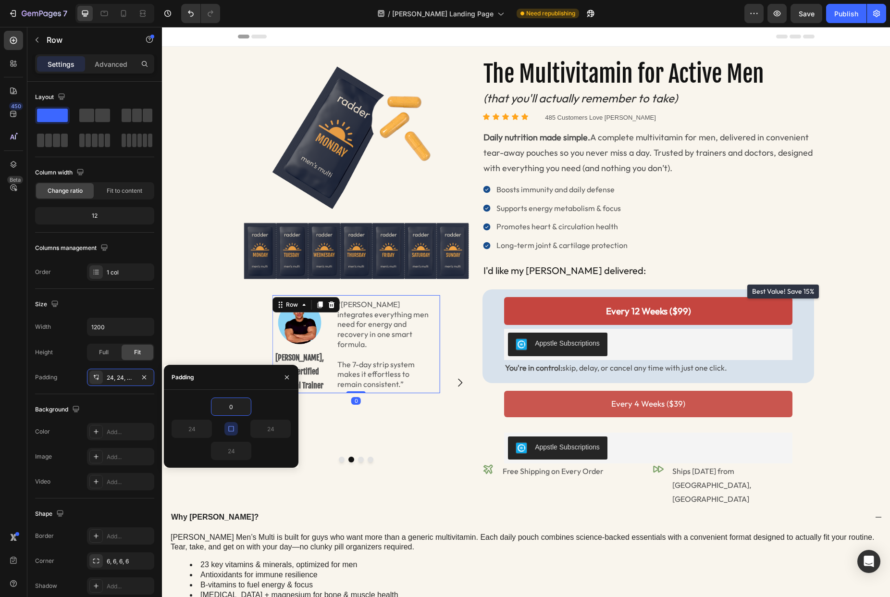
type input "0"
click at [288, 379] on icon "button" at bounding box center [287, 377] width 8 height 8
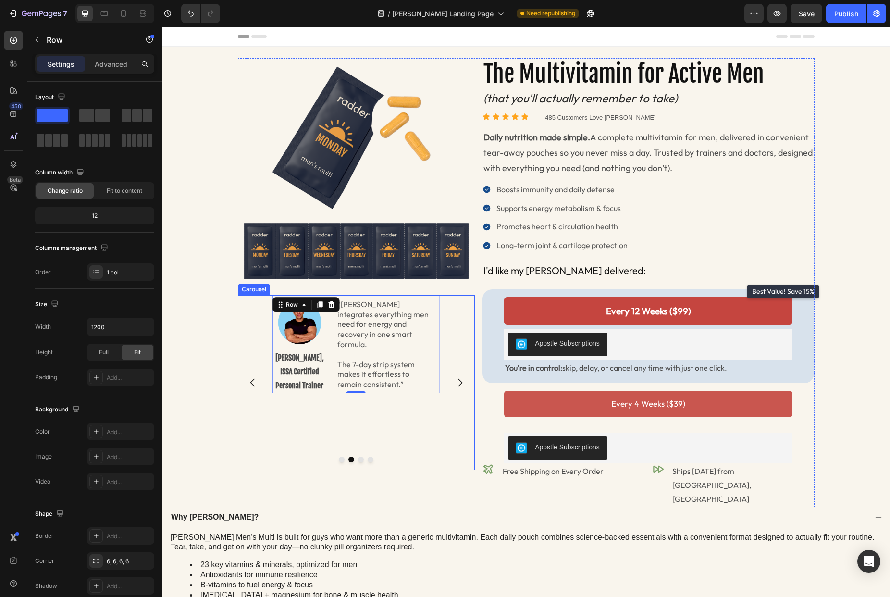
click at [461, 379] on icon "Carousel Next Arrow" at bounding box center [460, 383] width 4 height 8
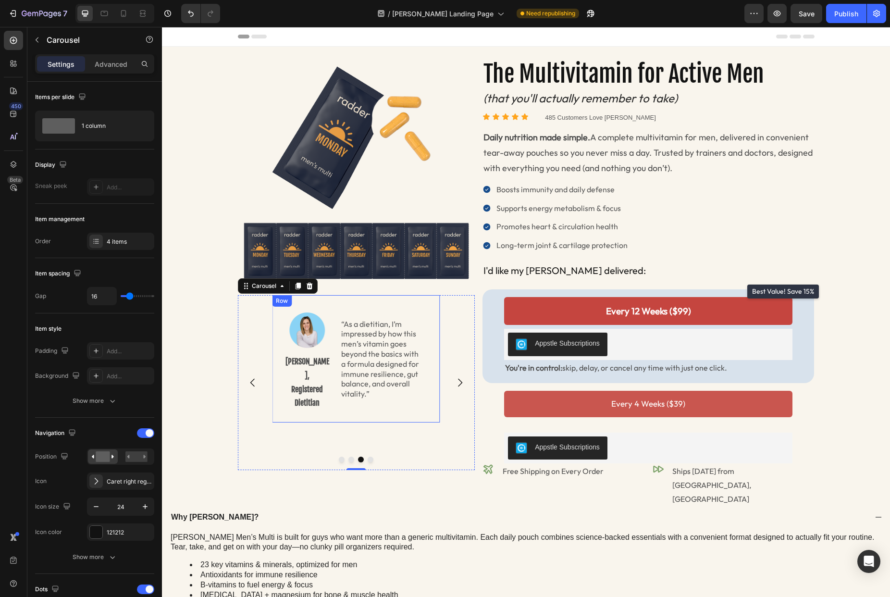
click at [298, 401] on div "Image [PERSON_NAME], Registered Dietitian Text Block “As a dietitian, I’m impre…" at bounding box center [356, 358] width 168 height 127
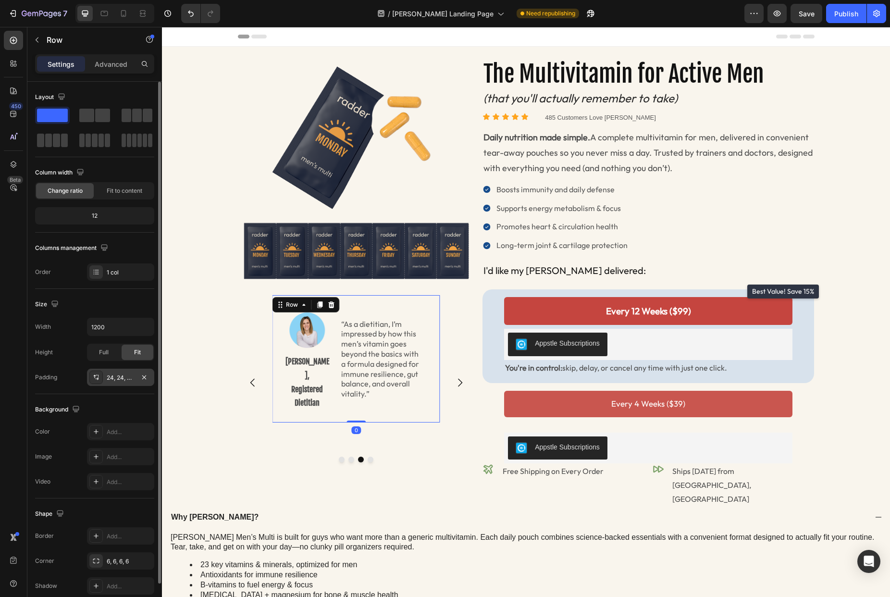
click at [128, 377] on div "24, 24, 24, 24" at bounding box center [121, 377] width 28 height 9
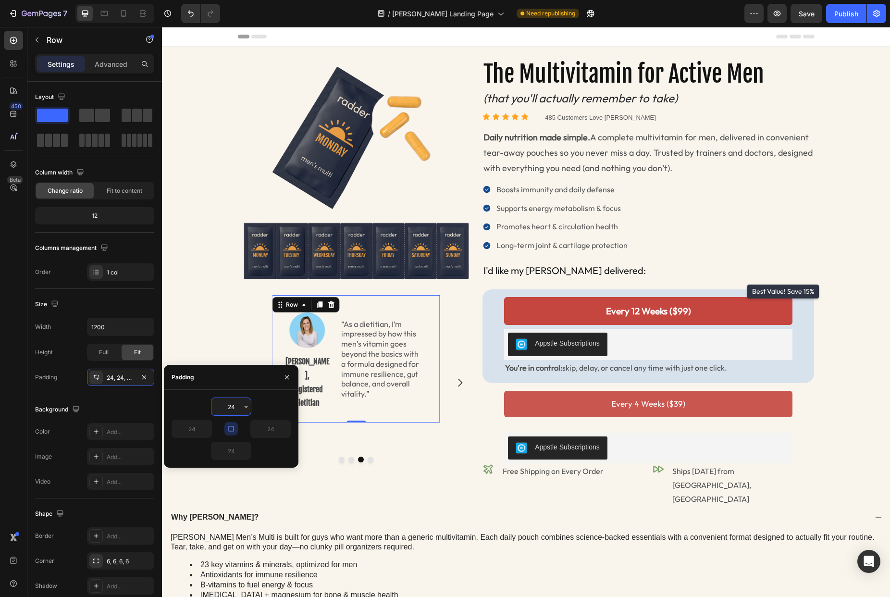
click at [236, 414] on input "24" at bounding box center [230, 406] width 39 height 17
type input "0"
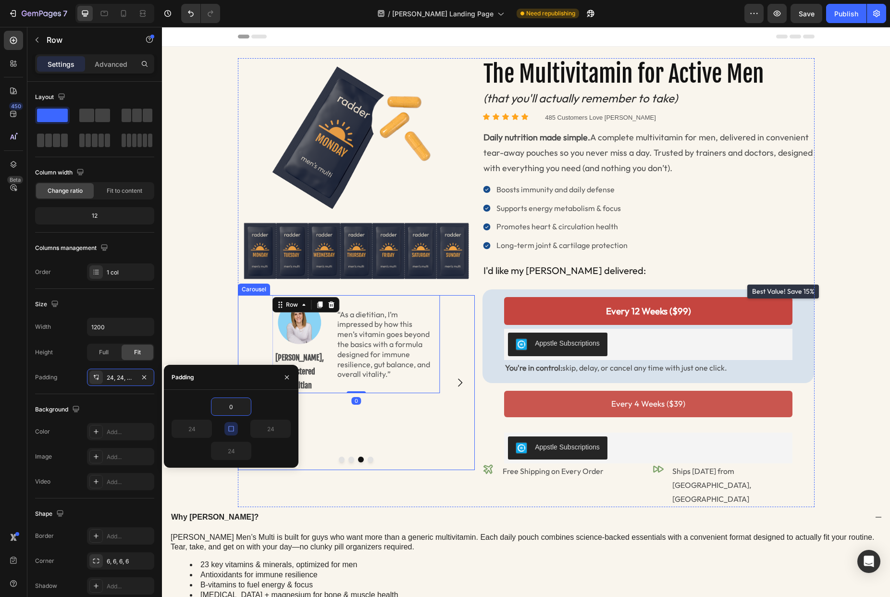
click at [459, 377] on icon "Carousel Next Arrow" at bounding box center [460, 383] width 12 height 12
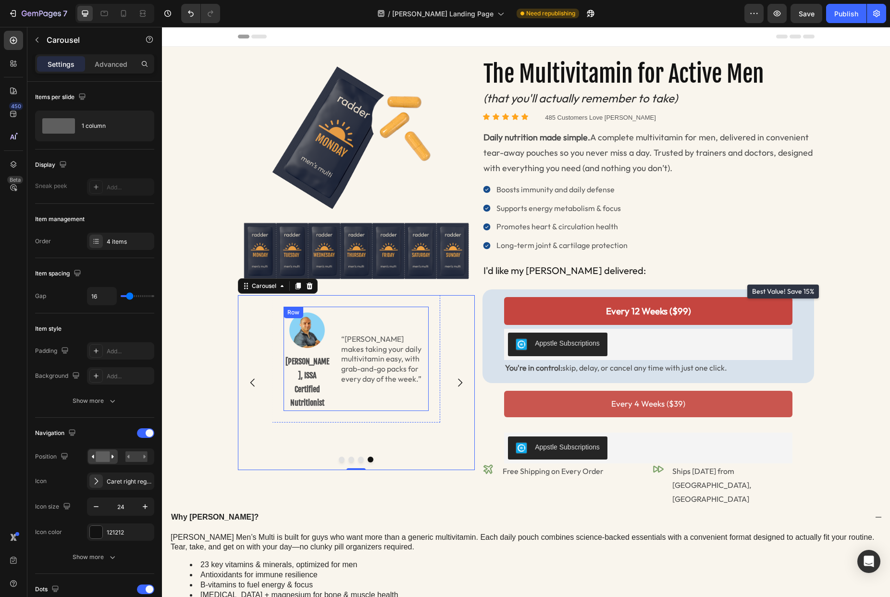
click at [358, 402] on div "“[PERSON_NAME] makes taking your daily multivitamin easy, with grab-and-go pack…" at bounding box center [381, 358] width 94 height 104
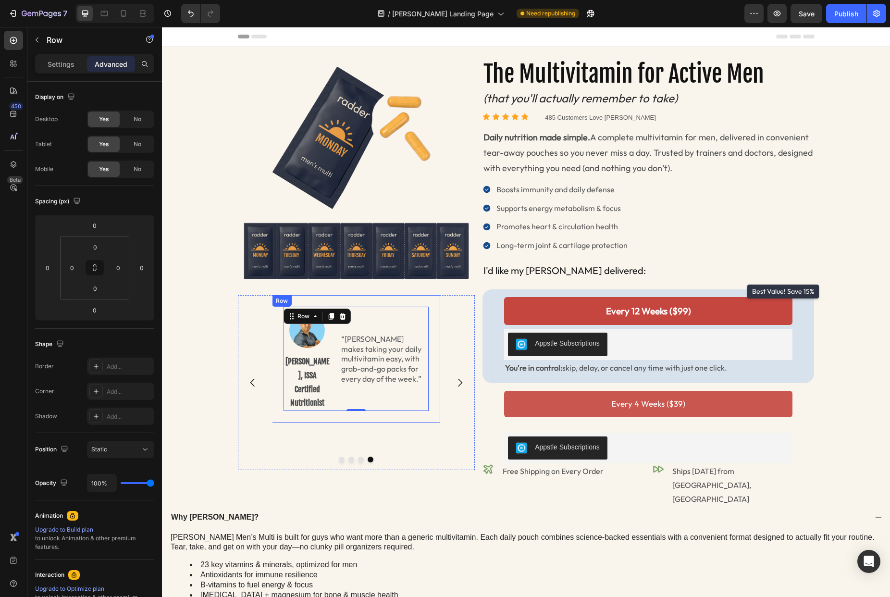
click at [328, 415] on div "Image [PERSON_NAME], ISSA Certified Nutritionist Text Block “[PERSON_NAME] make…" at bounding box center [356, 358] width 168 height 127
click at [295, 306] on div "Row" at bounding box center [292, 304] width 16 height 9
click at [360, 404] on div "“[PERSON_NAME] makes taking your daily multivitamin easy, with grab-and-go pack…" at bounding box center [381, 358] width 94 height 104
click at [300, 314] on div "Row" at bounding box center [303, 316] width 16 height 9
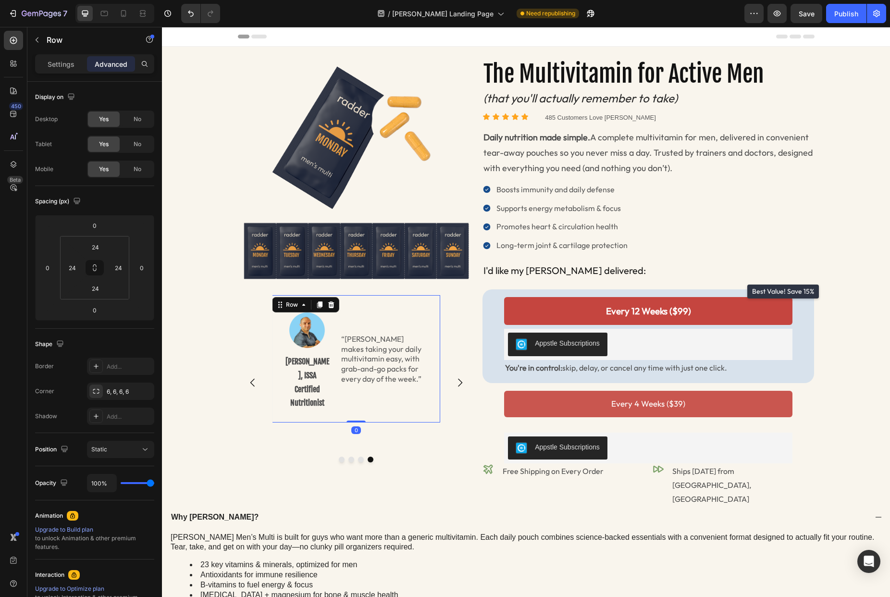
click at [366, 417] on div "Image [PERSON_NAME], ISSA Certified Nutritionist Text Block “[PERSON_NAME] make…" at bounding box center [356, 358] width 168 height 127
click at [353, 405] on div "“[PERSON_NAME] makes taking your daily multivitamin easy, with grab-and-go pack…" at bounding box center [381, 358] width 94 height 104
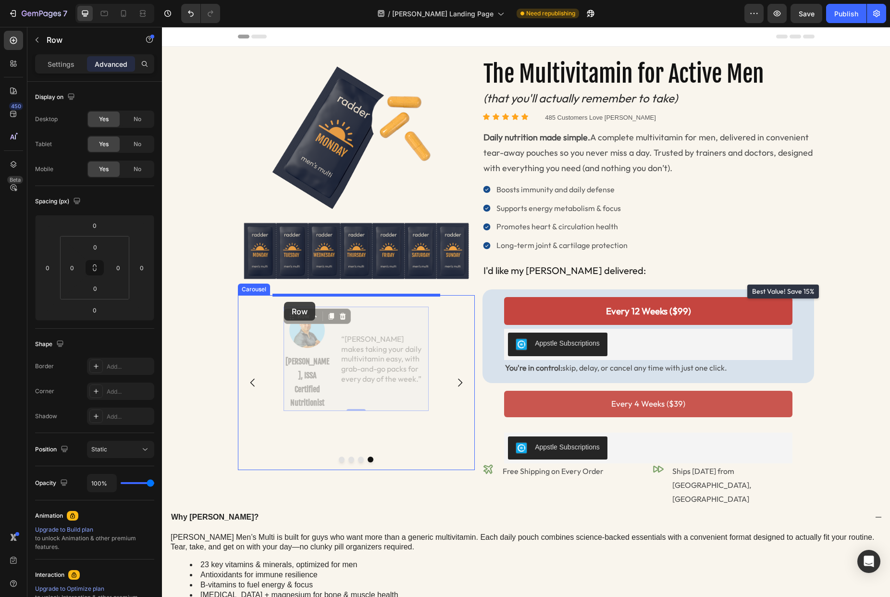
drag, startPoint x: 294, startPoint y: 320, endPoint x: 284, endPoint y: 302, distance: 20.6
type input "16"
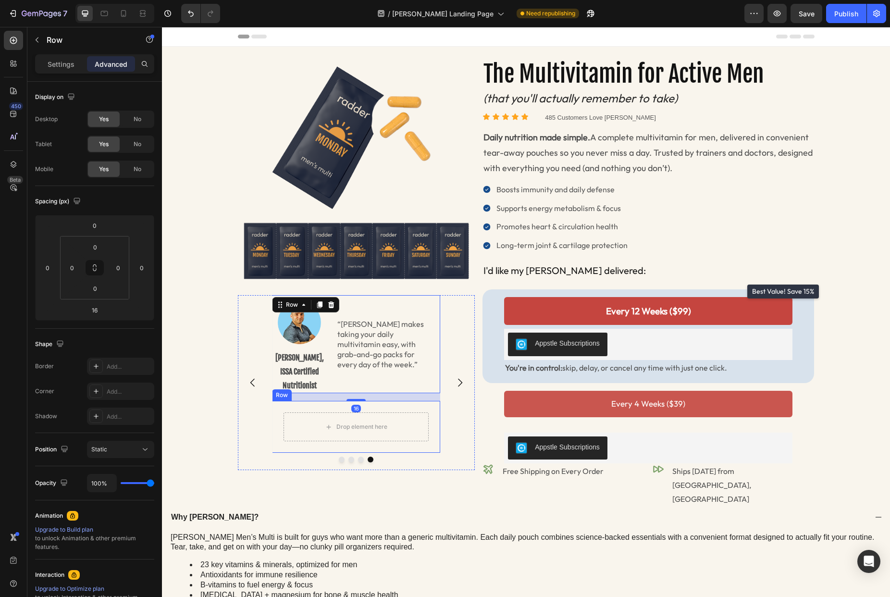
click at [315, 410] on div "Drop element here Row" at bounding box center [356, 427] width 168 height 52
click at [329, 394] on icon at bounding box center [331, 391] width 6 height 7
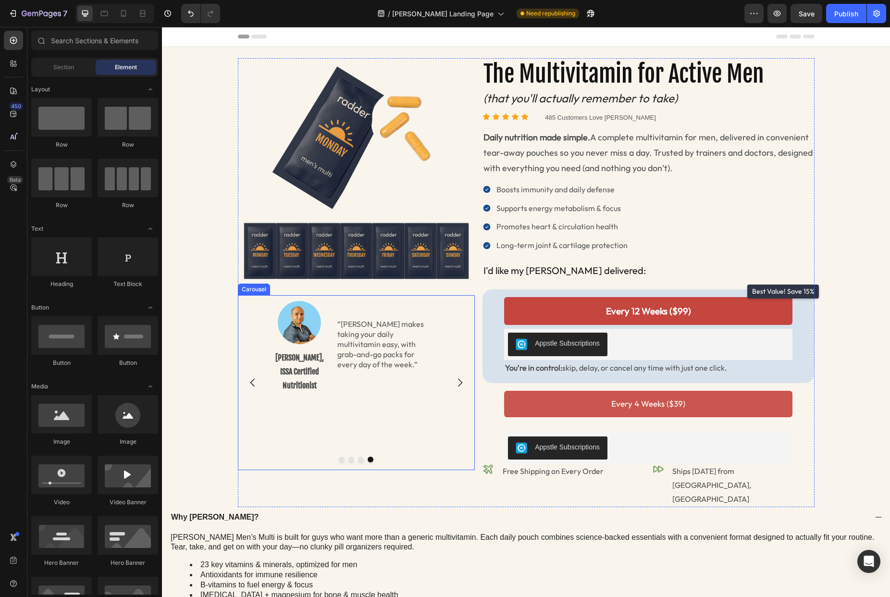
click at [335, 414] on div "Image [PERSON_NAME], ISSA Certified Nutritionist Text Block “[PERSON_NAME] make…" at bounding box center [356, 382] width 168 height 175
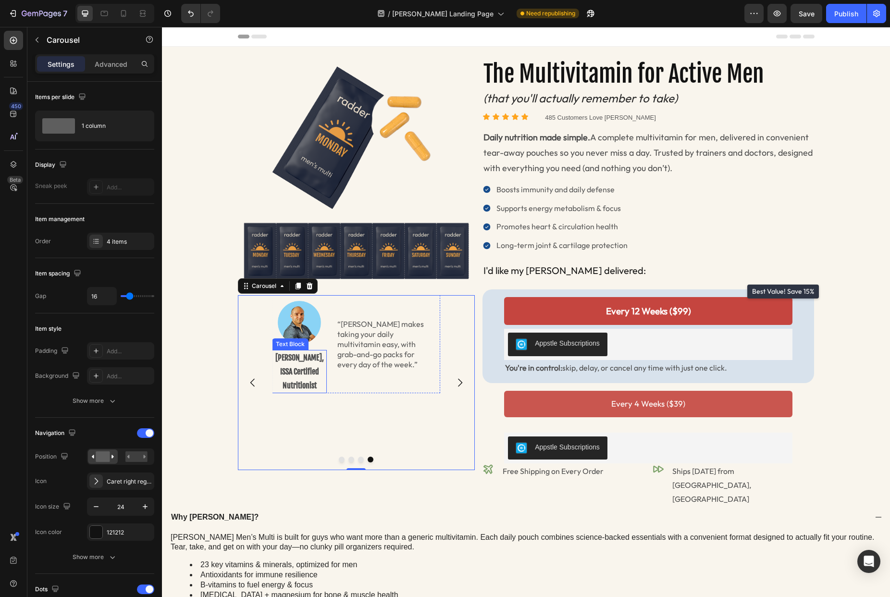
click at [319, 373] on p "[PERSON_NAME], ISSA Certified Nutritionist" at bounding box center [299, 371] width 53 height 41
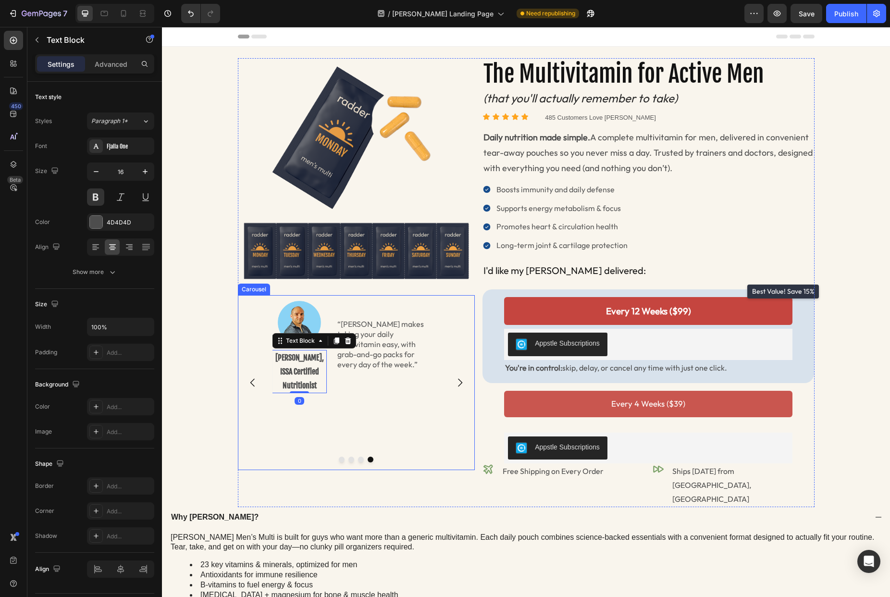
click at [363, 393] on div "Image [PERSON_NAME], ISSA Certified Nutritionist Text Block 0 “[PERSON_NAME] ma…" at bounding box center [356, 382] width 168 height 175
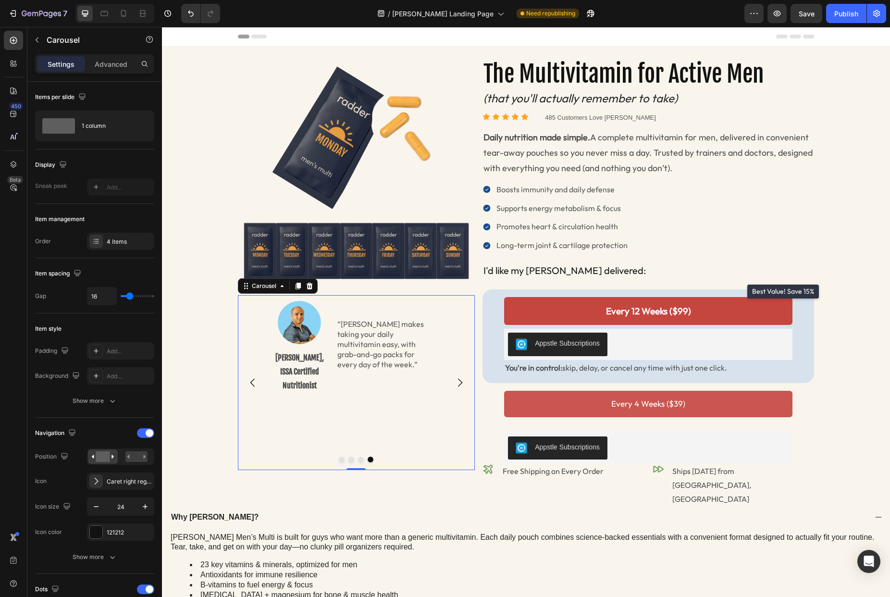
click at [357, 409] on div "Image [PERSON_NAME], ISSA Certified Nutritionist Text Block “[PERSON_NAME] make…" at bounding box center [356, 382] width 168 height 175
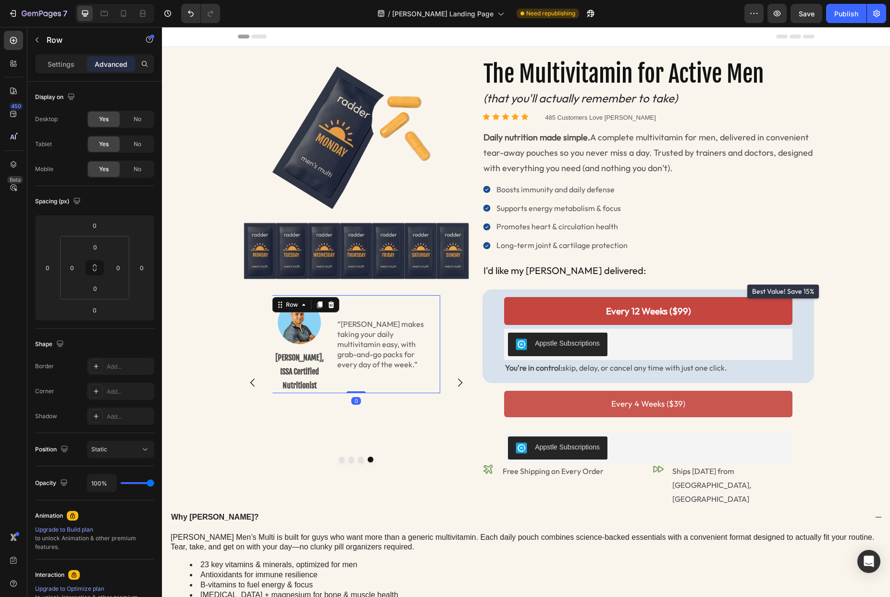
click at [357, 383] on div "“[PERSON_NAME] makes taking your daily multivitamin easy, with grab-and-go pack…" at bounding box center [386, 344] width 110 height 98
click at [460, 377] on icon "Carousel Next Arrow" at bounding box center [460, 383] width 12 height 12
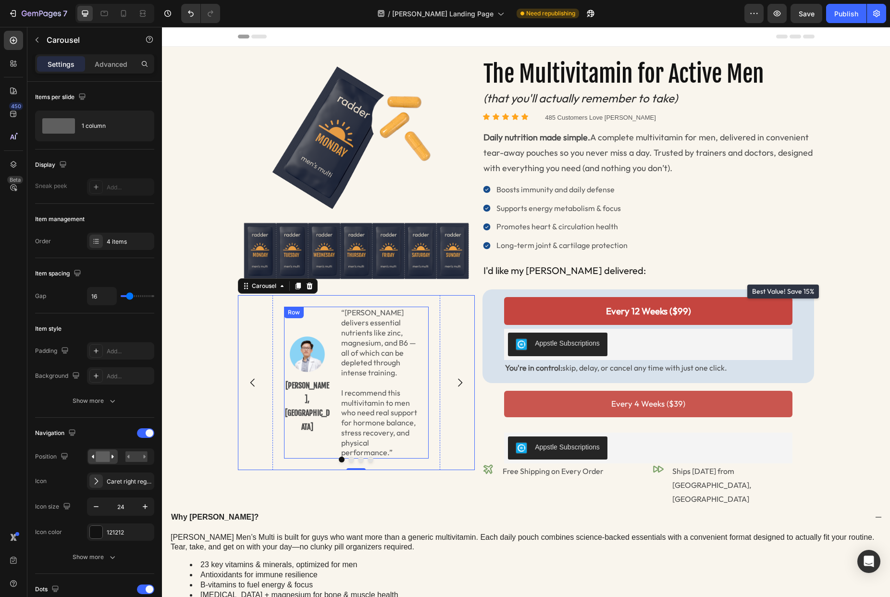
click at [326, 426] on div "Image [PERSON_NAME], MD Text Block" at bounding box center [307, 382] width 47 height 152
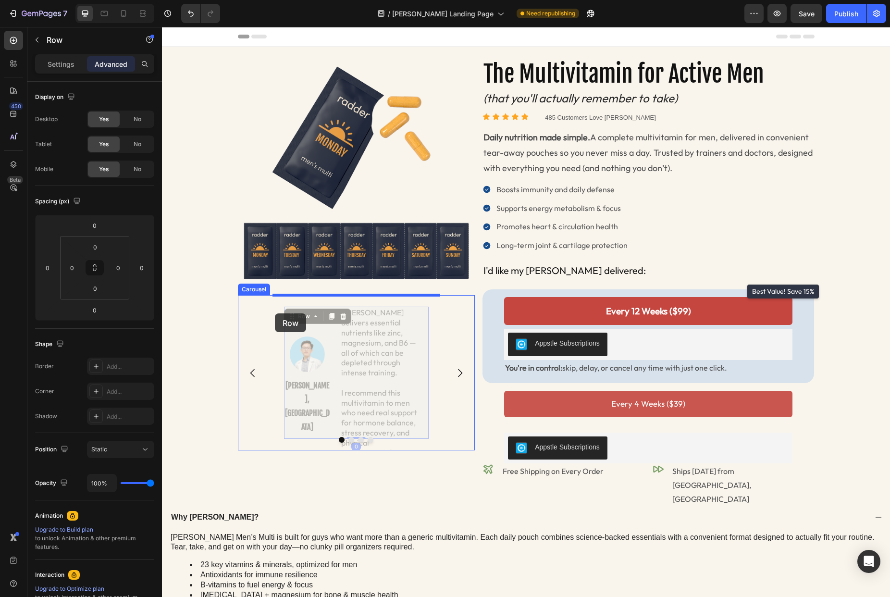
drag, startPoint x: 290, startPoint y: 317, endPoint x: 275, endPoint y: 313, distance: 15.4
type input "16"
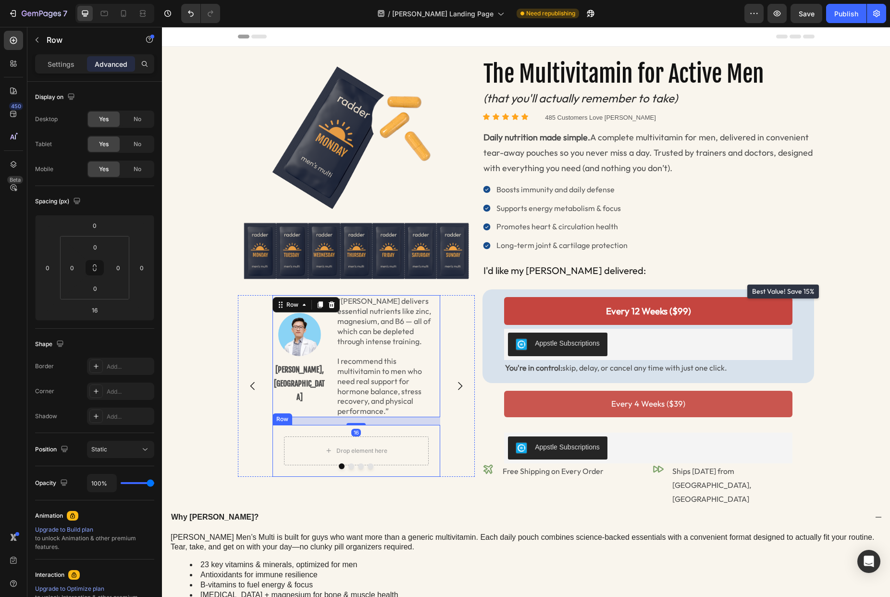
click at [305, 432] on div "Drop element here Row" at bounding box center [356, 451] width 168 height 52
click at [334, 417] on icon at bounding box center [332, 416] width 8 height 8
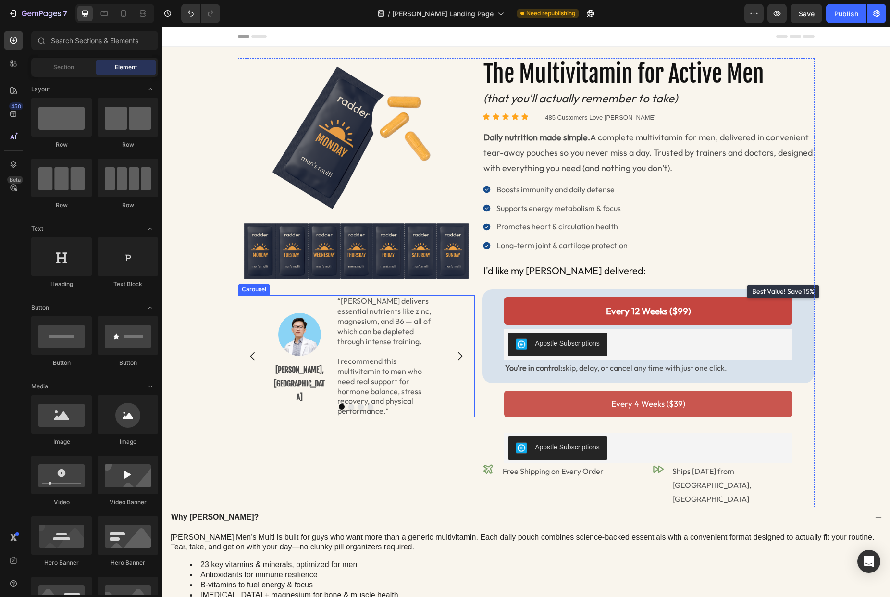
click at [461, 359] on icon "Carousel Next Arrow" at bounding box center [460, 356] width 12 height 12
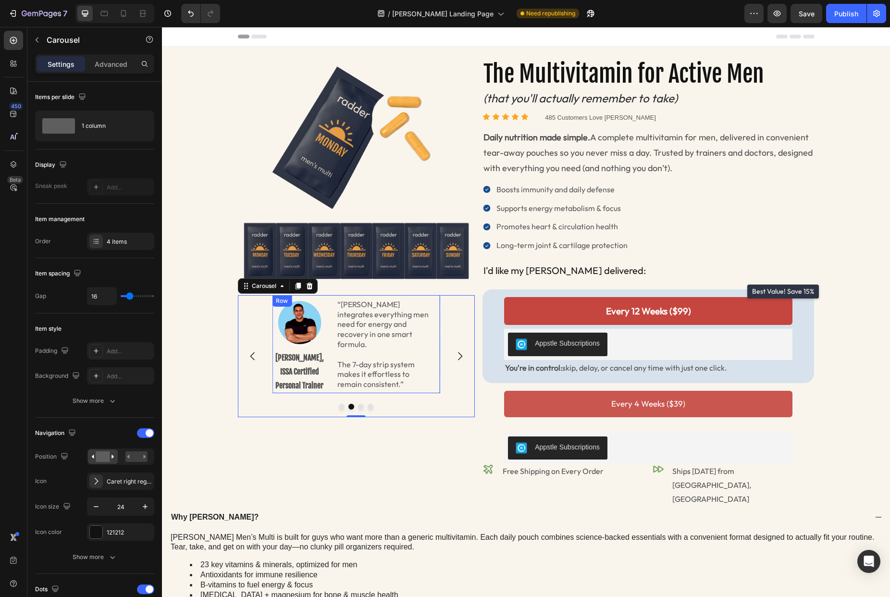
click at [333, 387] on div "“[PERSON_NAME] integrates everything men need for energy and recovery in one sm…" at bounding box center [386, 344] width 110 height 98
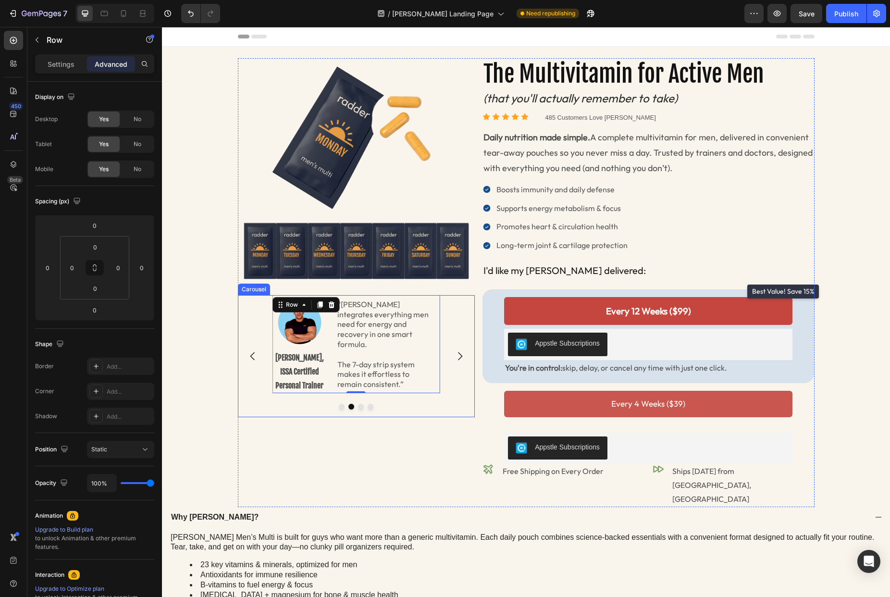
click at [465, 358] on icon "Carousel Next Arrow" at bounding box center [460, 356] width 12 height 12
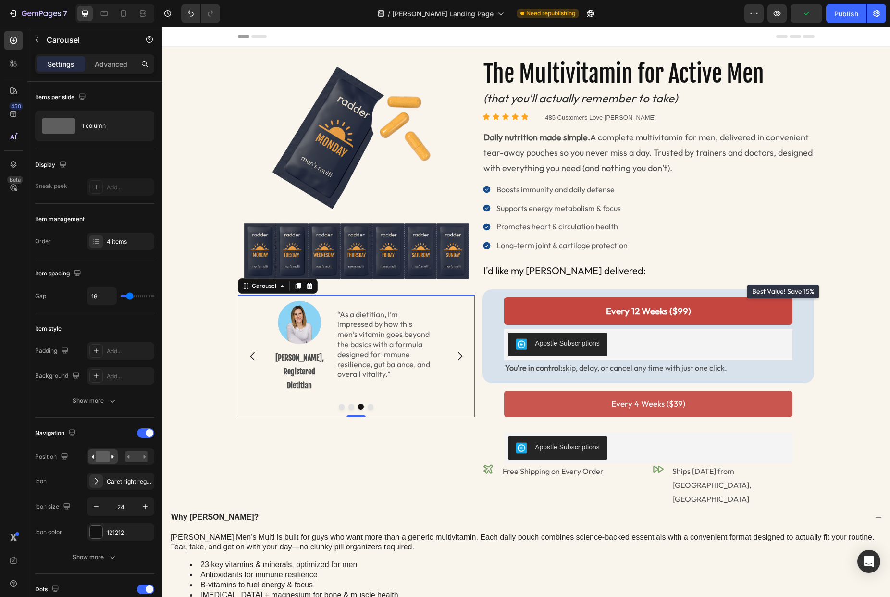
click at [463, 361] on icon "Carousel Next Arrow" at bounding box center [460, 356] width 12 height 12
click at [848, 15] on div "Publish" at bounding box center [846, 14] width 24 height 10
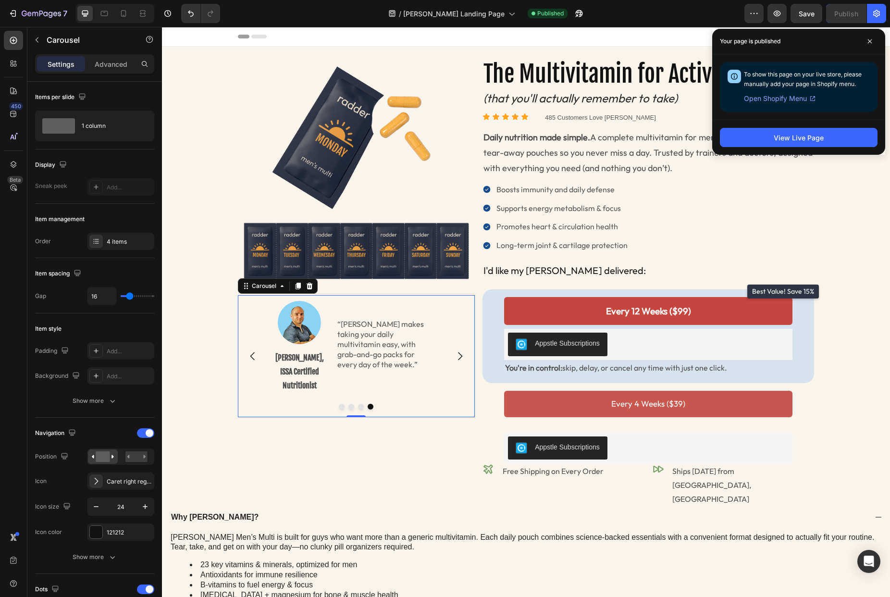
click at [250, 355] on icon "Carousel Back Arrow" at bounding box center [253, 356] width 12 height 12
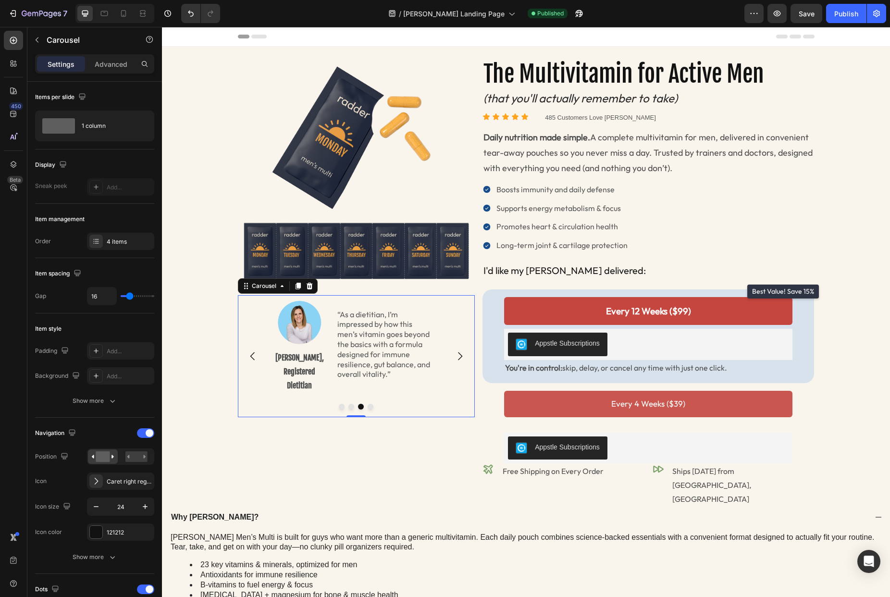
click at [250, 355] on icon "Carousel Back Arrow" at bounding box center [253, 356] width 12 height 12
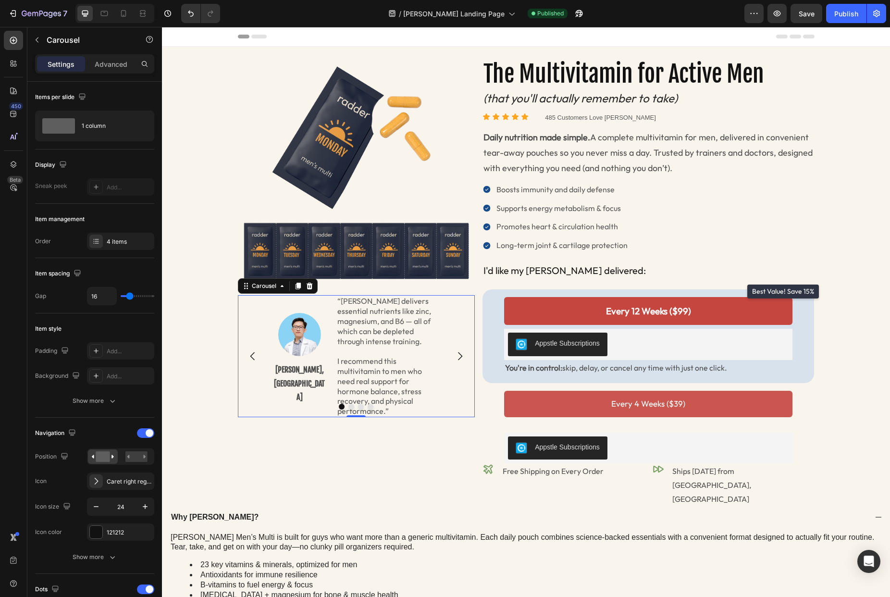
click at [294, 404] on div at bounding box center [356, 407] width 237 height 6
click at [324, 392] on div "Image [PERSON_NAME], MD Text Block" at bounding box center [299, 356] width 55 height 122
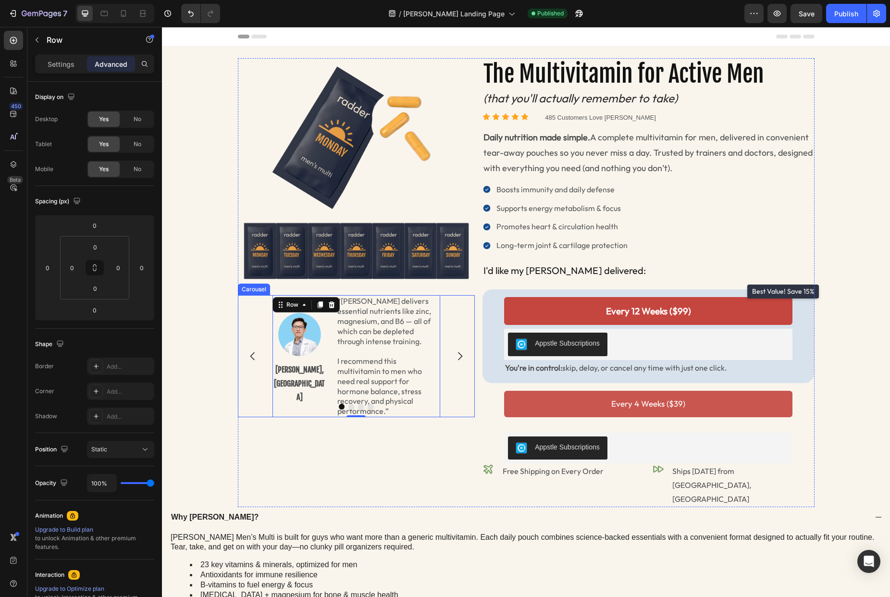
click at [258, 390] on div "Image [PERSON_NAME], MD Text Block “[PERSON_NAME] delivers essential nutrients …" at bounding box center [356, 356] width 237 height 122
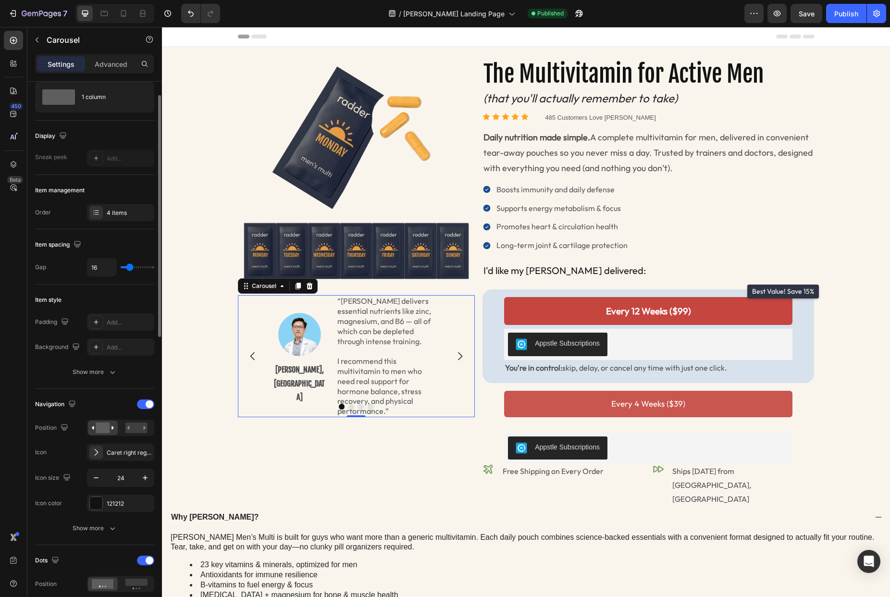
scroll to position [49, 0]
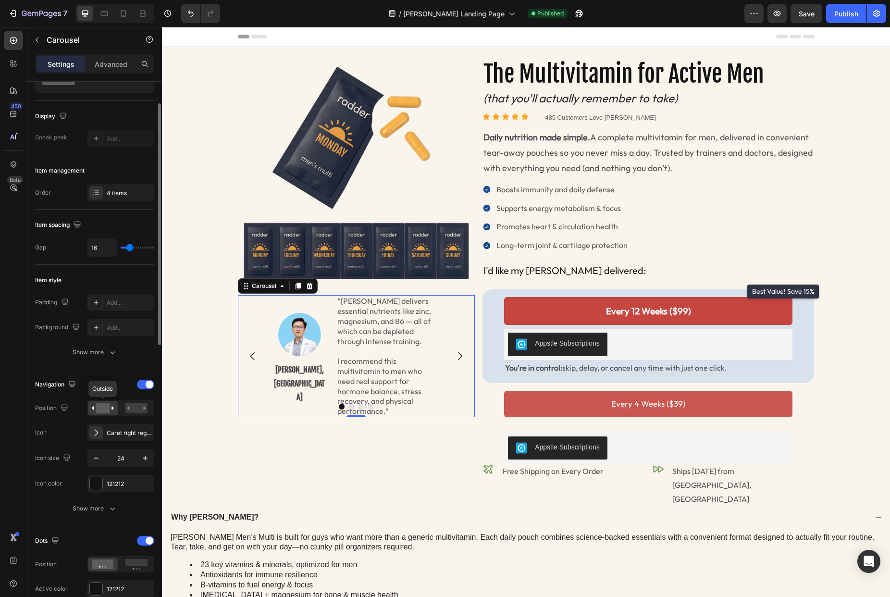
click at [105, 409] on rect at bounding box center [103, 408] width 14 height 11
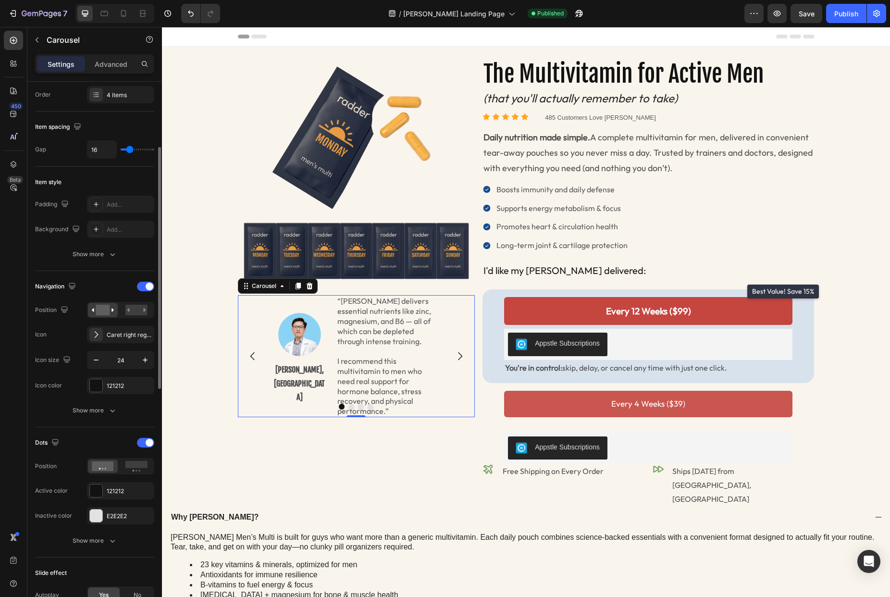
scroll to position [168, 0]
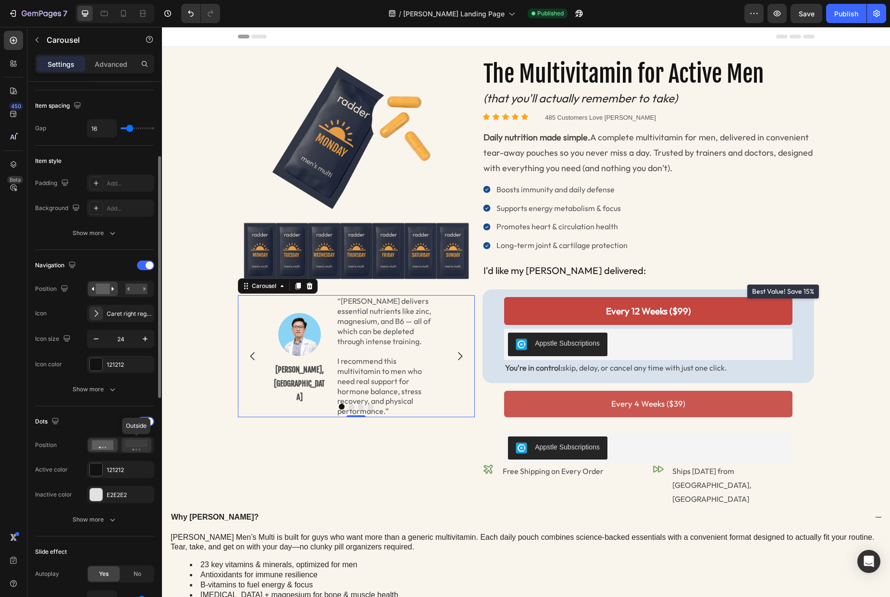
click at [129, 444] on rect at bounding box center [136, 443] width 22 height 7
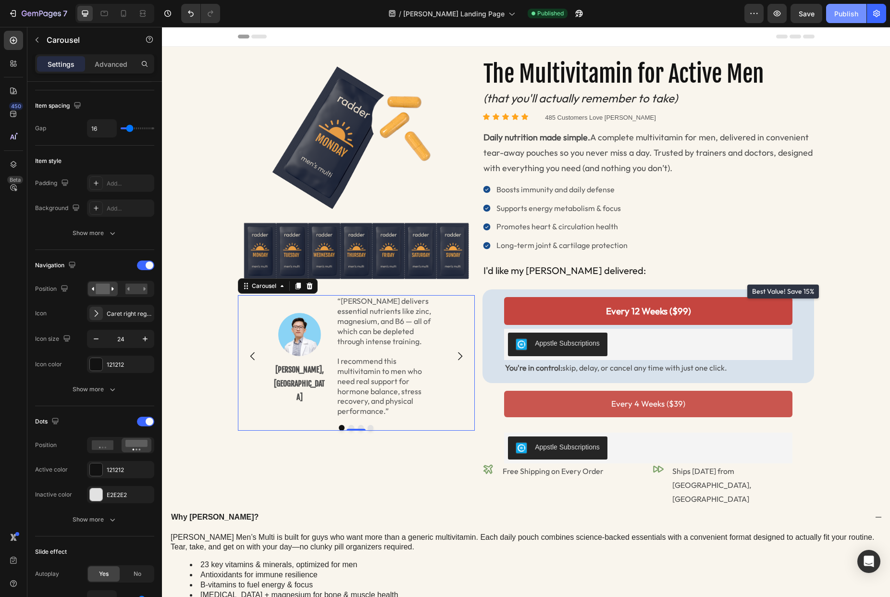
click at [834, 16] on div "Publish" at bounding box center [846, 14] width 24 height 10
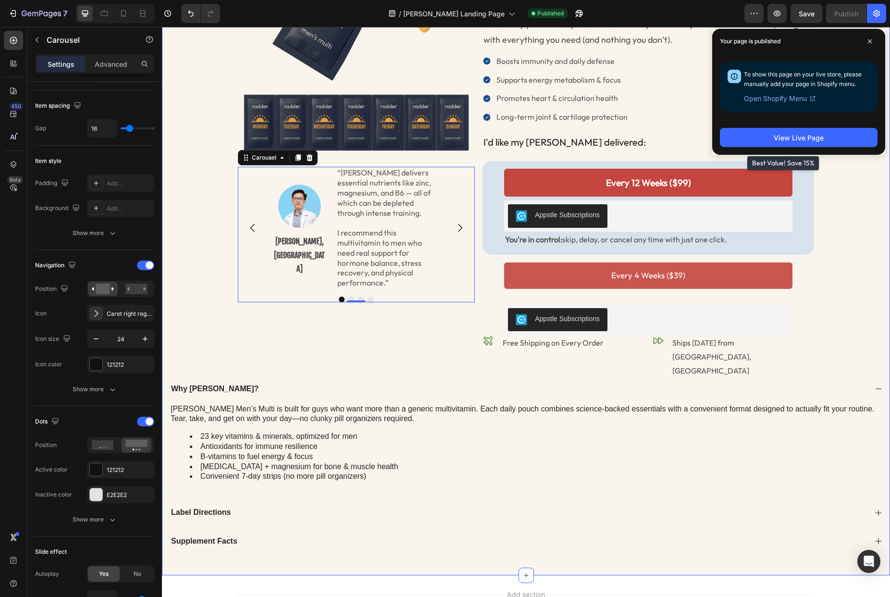
scroll to position [217, 0]
